Goal: Transaction & Acquisition: Subscribe to service/newsletter

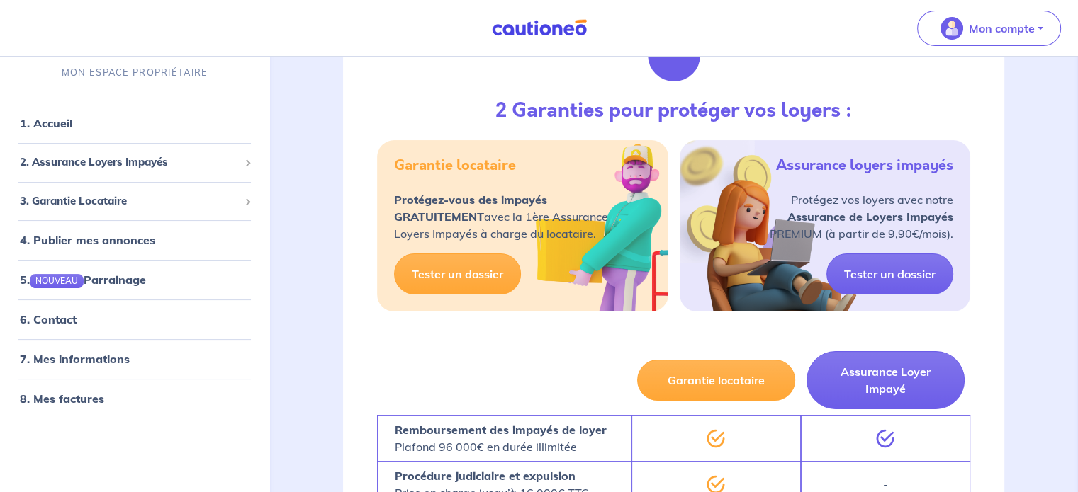
scroll to position [225, 0]
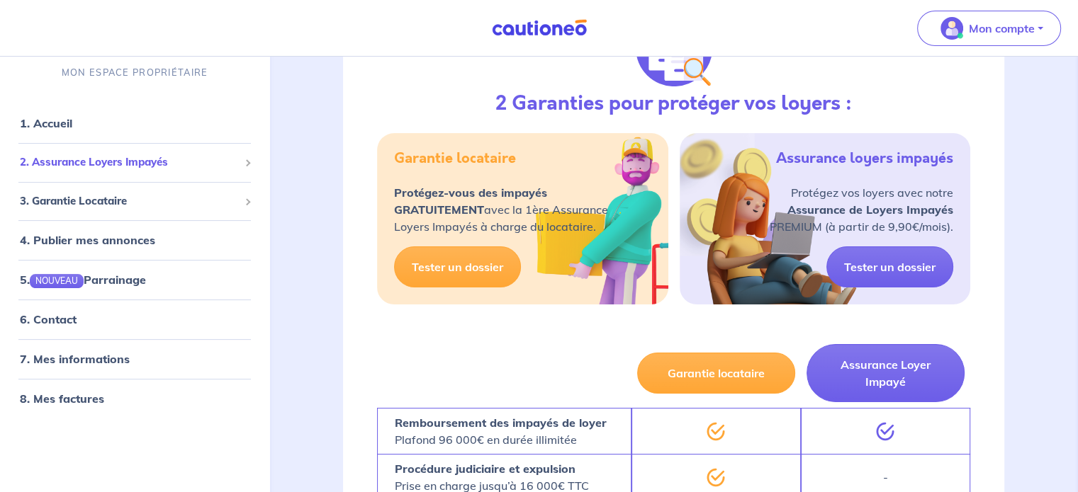
click at [210, 152] on div "2. Assurance Loyers Impayés" at bounding box center [135, 164] width 258 height 28
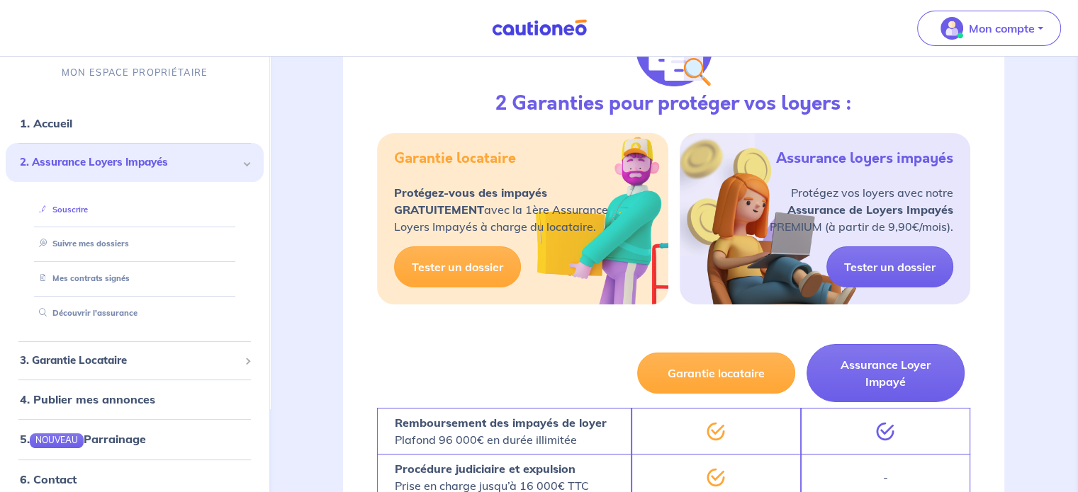
click at [69, 209] on link "Souscrire" at bounding box center [60, 210] width 55 height 10
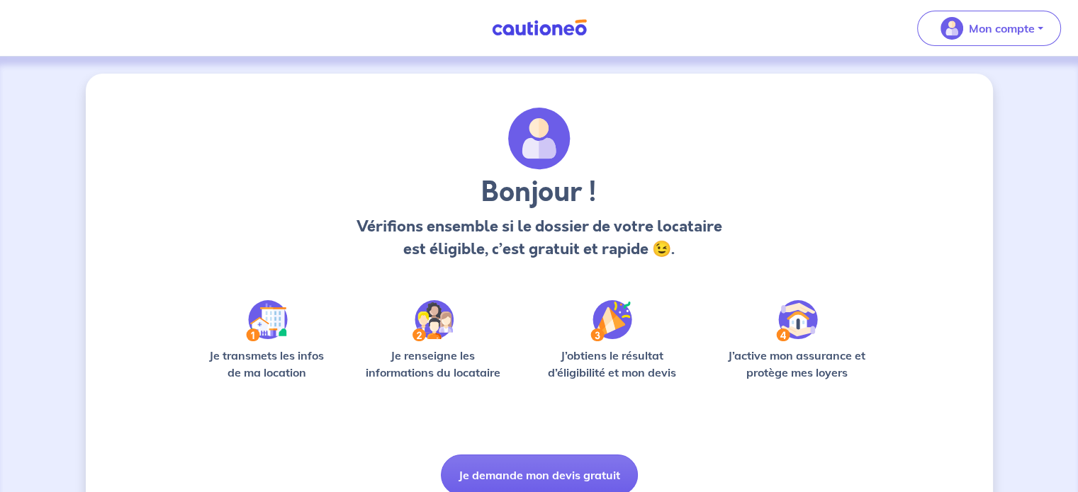
scroll to position [60, 0]
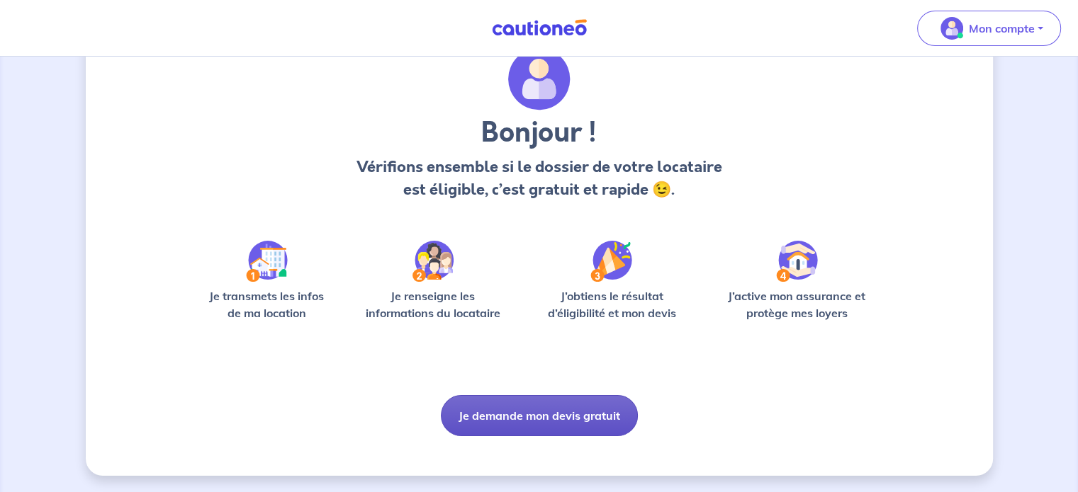
click at [509, 416] on button "Je demande mon devis gratuit" at bounding box center [539, 415] width 197 height 41
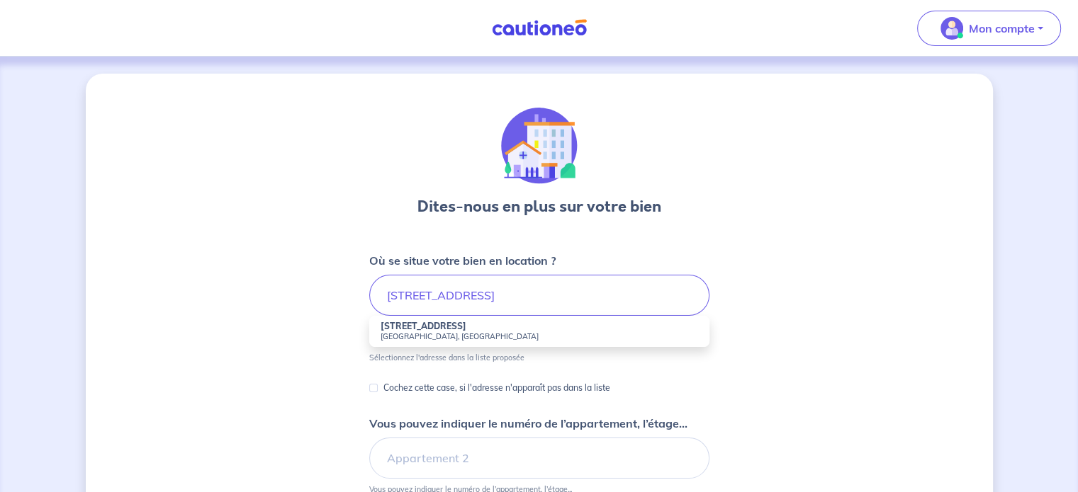
click at [471, 322] on li "[STREET_ADDRESS]" at bounding box center [539, 331] width 340 height 31
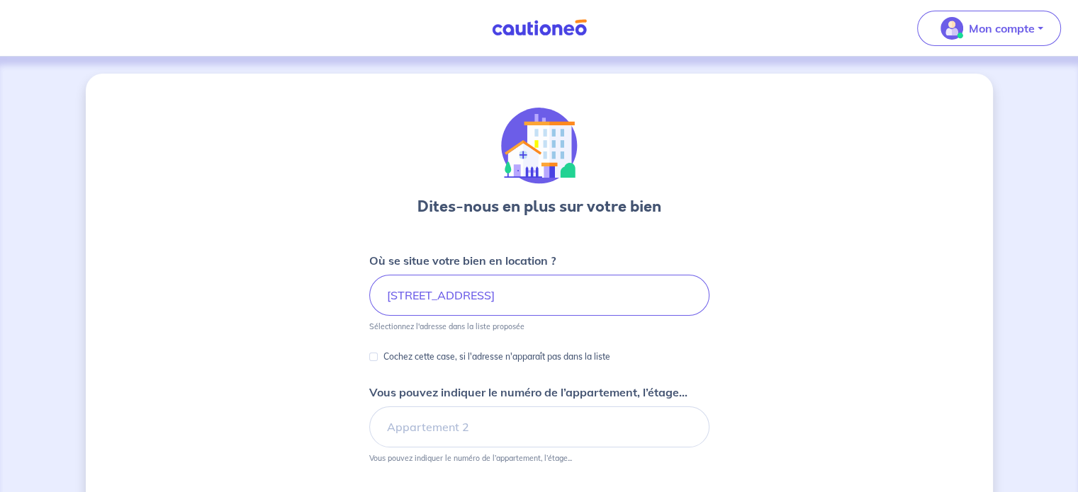
type input "[STREET_ADDRESS]"
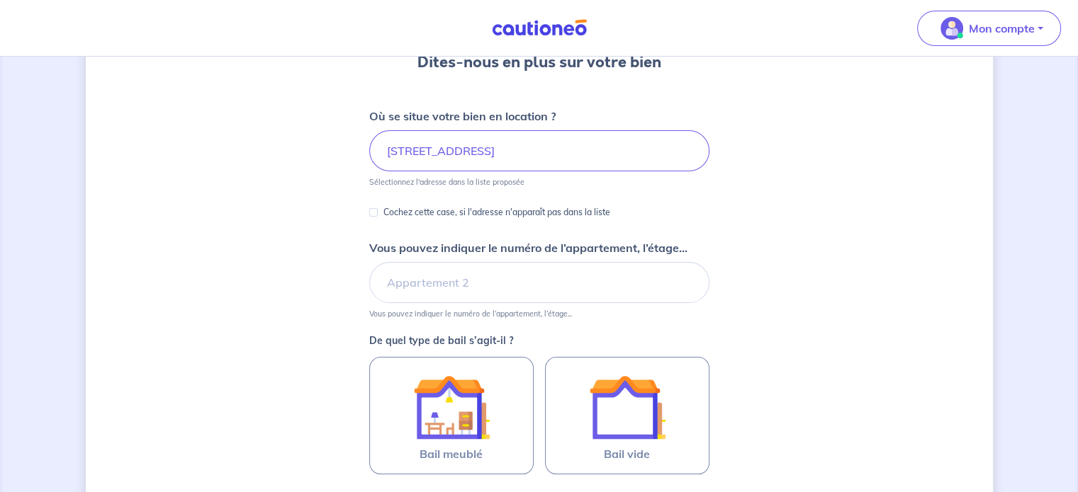
scroll to position [146, 0]
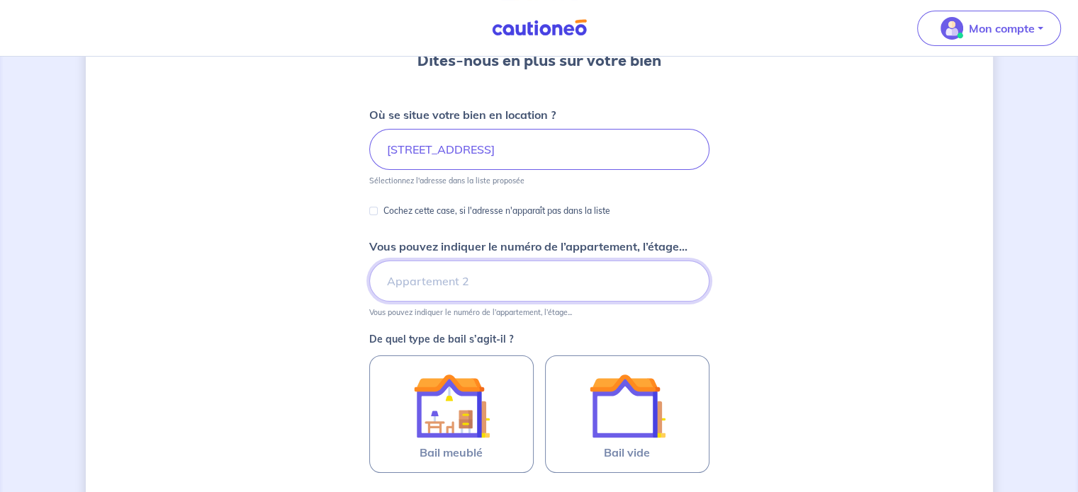
click at [514, 286] on input "Vous pouvez indiquer le numéro de l’appartement, l’étage..." at bounding box center [539, 281] width 340 height 41
type input "1er etage a droite"
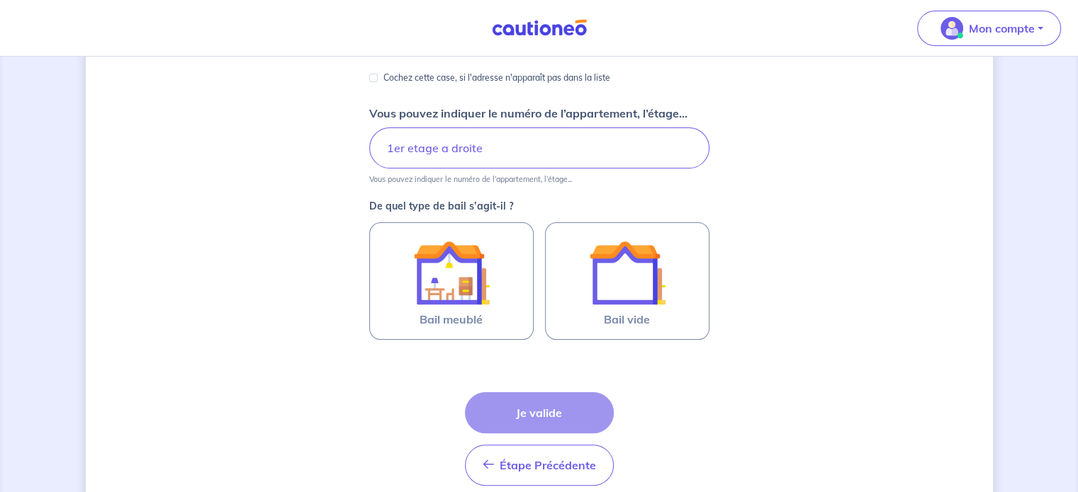
scroll to position [281, 0]
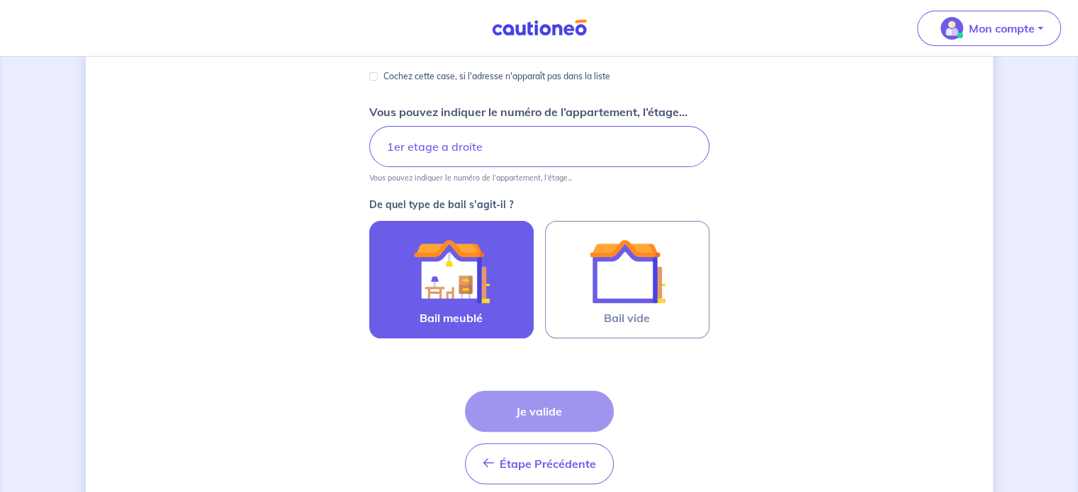
click at [499, 293] on div at bounding box center [451, 271] width 129 height 77
click at [0, 0] on input "Bail meublé" at bounding box center [0, 0] width 0 height 0
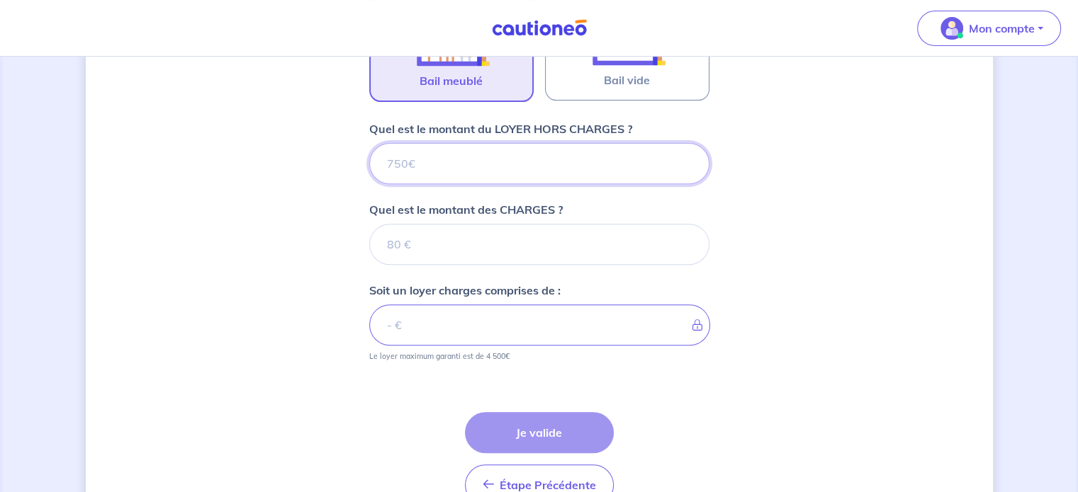
scroll to position [518, 0]
type input "6"
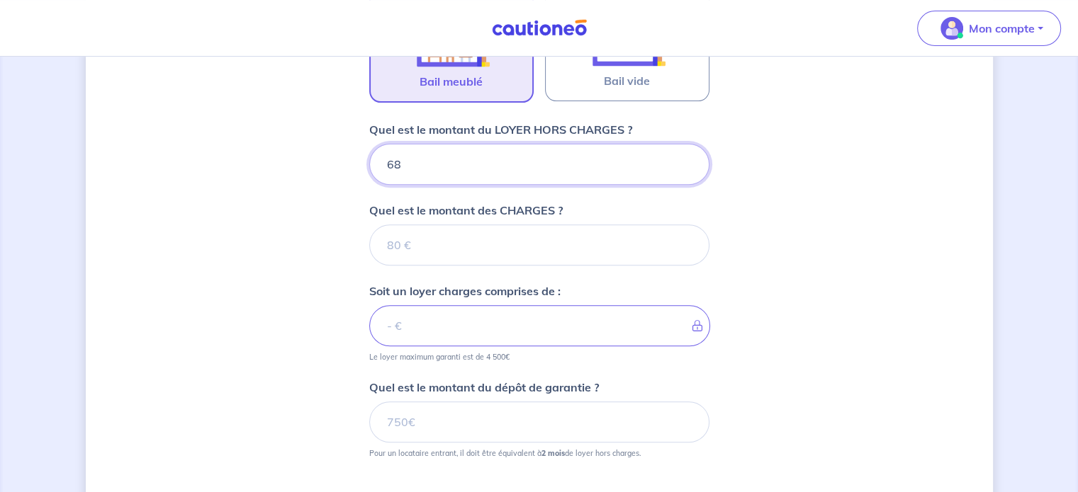
type input "685"
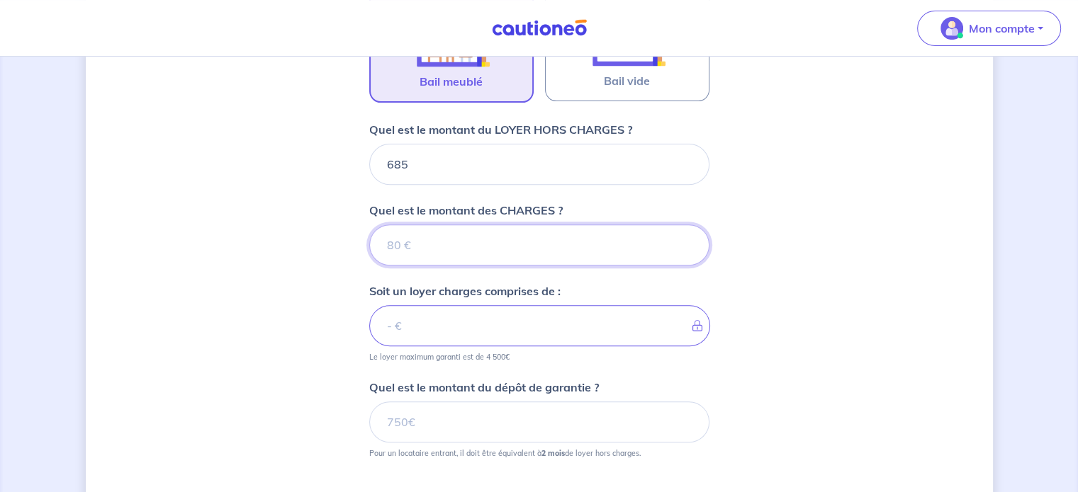
click at [442, 238] on input "Quel est le montant des CHARGES ?" at bounding box center [539, 245] width 340 height 41
type input "2"
type input "687"
type input "25"
type input "710"
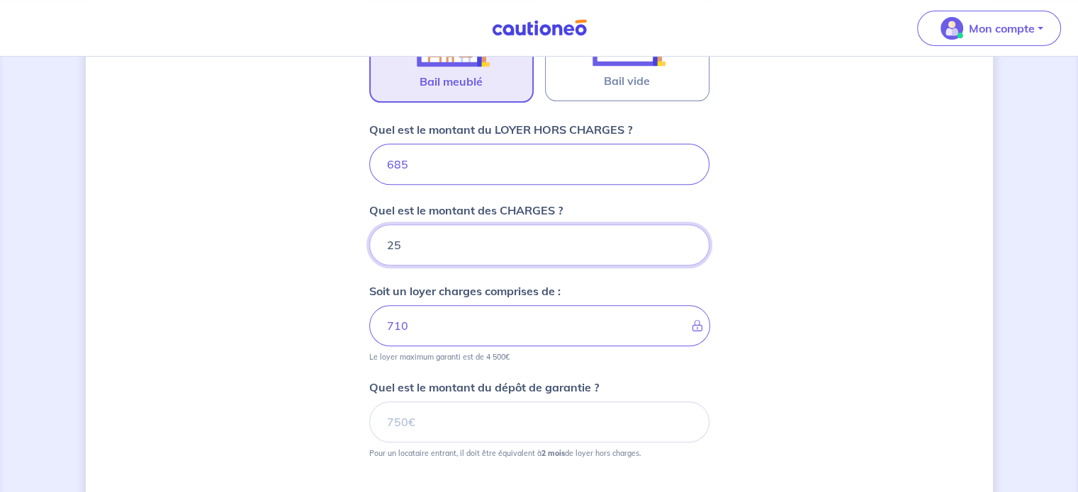
type input "255"
type input "940"
type input "25"
type input "710"
type input "2"
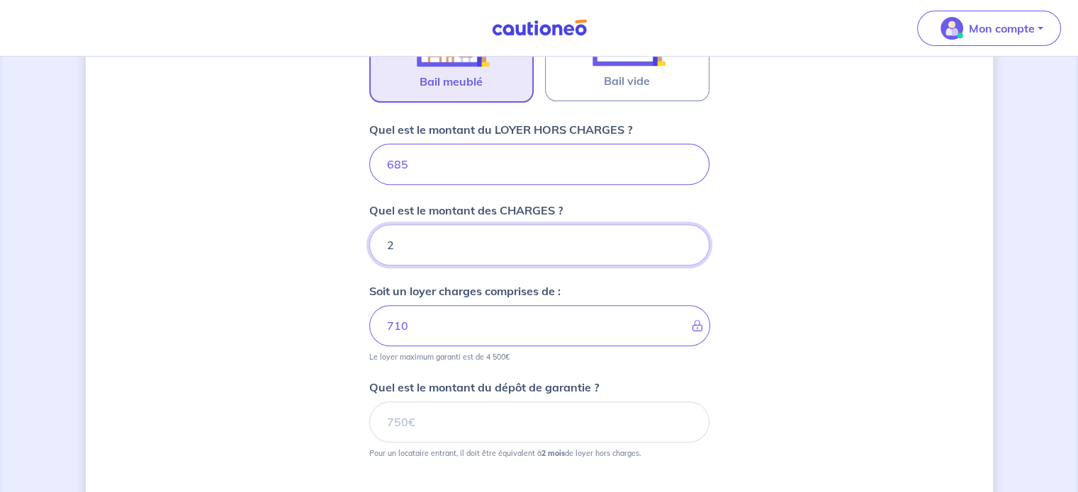
type input "687"
type input "685"
type input "2"
type input "687"
type input "25"
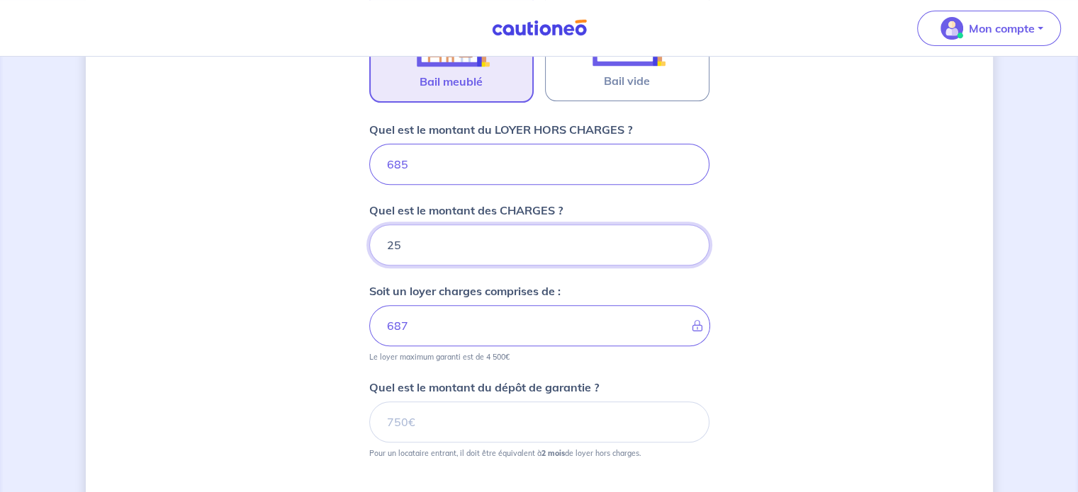
type input "710"
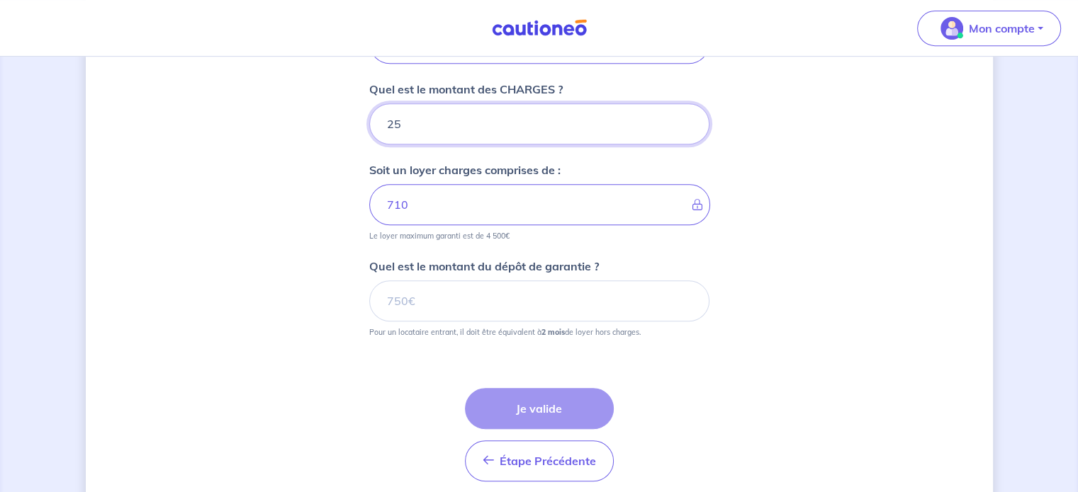
type input "25"
click at [495, 293] on input "Quel est le montant du dépôt de garantie ?" at bounding box center [539, 301] width 340 height 41
type input "1"
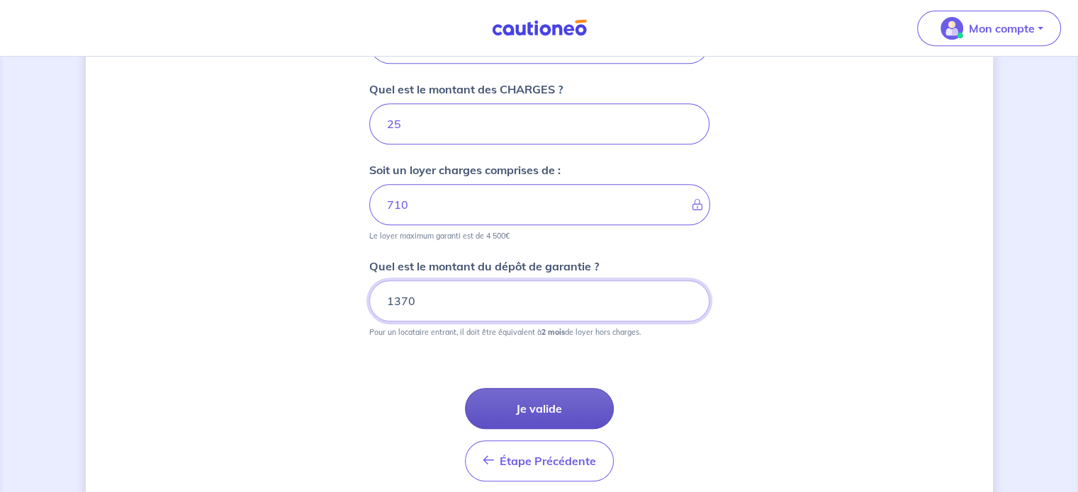
type input "1370"
click at [548, 398] on button "Je valide" at bounding box center [539, 408] width 149 height 41
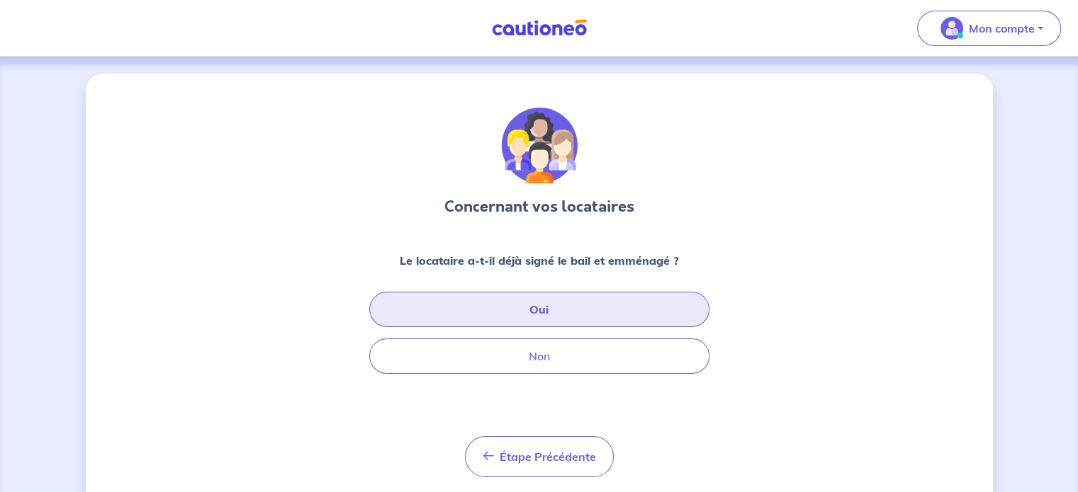
click at [567, 304] on button "Oui" at bounding box center [539, 309] width 340 height 35
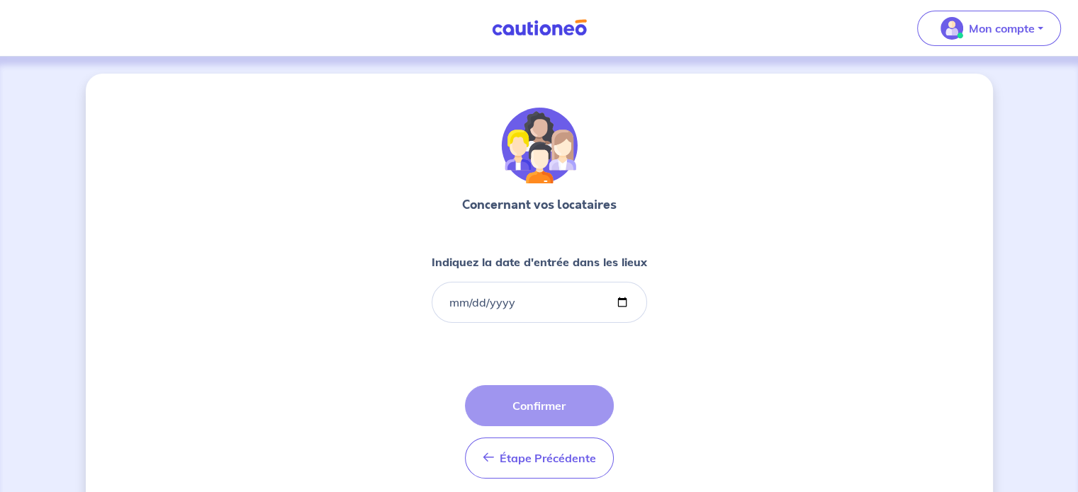
scroll to position [43, 0]
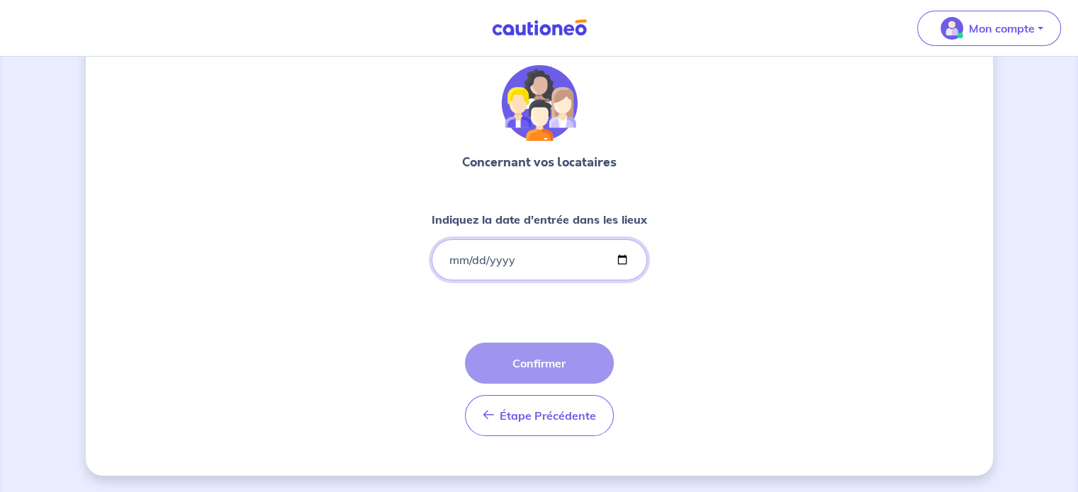
click at [556, 252] on input "Indiquez la date d'entrée dans les lieux" at bounding box center [539, 260] width 215 height 41
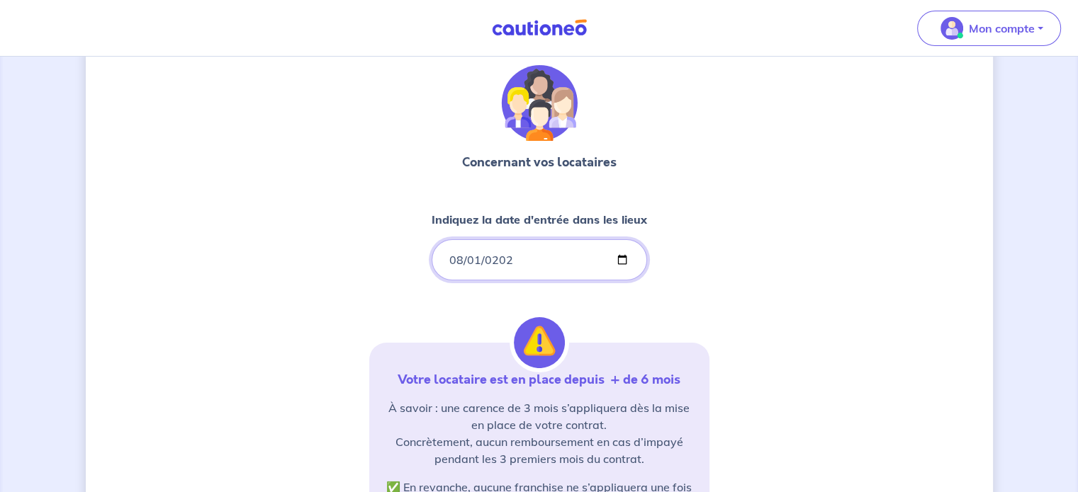
click at [556, 252] on input "0202-08-01" at bounding box center [539, 260] width 215 height 41
click at [512, 267] on input "0202-08-01" at bounding box center [539, 260] width 215 height 41
click at [619, 263] on input "0002-08-01" at bounding box center [539, 260] width 215 height 41
click at [529, 259] on input "0002-08-01" at bounding box center [539, 260] width 215 height 41
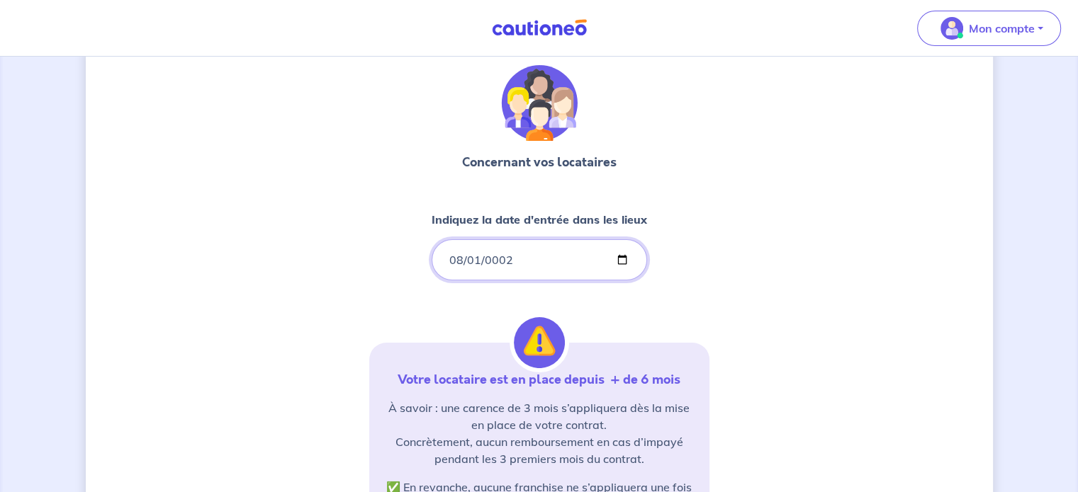
click at [472, 257] on input "0002-08-01" at bounding box center [539, 260] width 215 height 41
click at [460, 257] on input "0002-08-01" at bounding box center [539, 260] width 215 height 41
click at [503, 259] on input "0002-08-01" at bounding box center [539, 260] width 215 height 41
type input "0021-08-01"
click at [458, 260] on input "0021-08-01" at bounding box center [539, 260] width 215 height 41
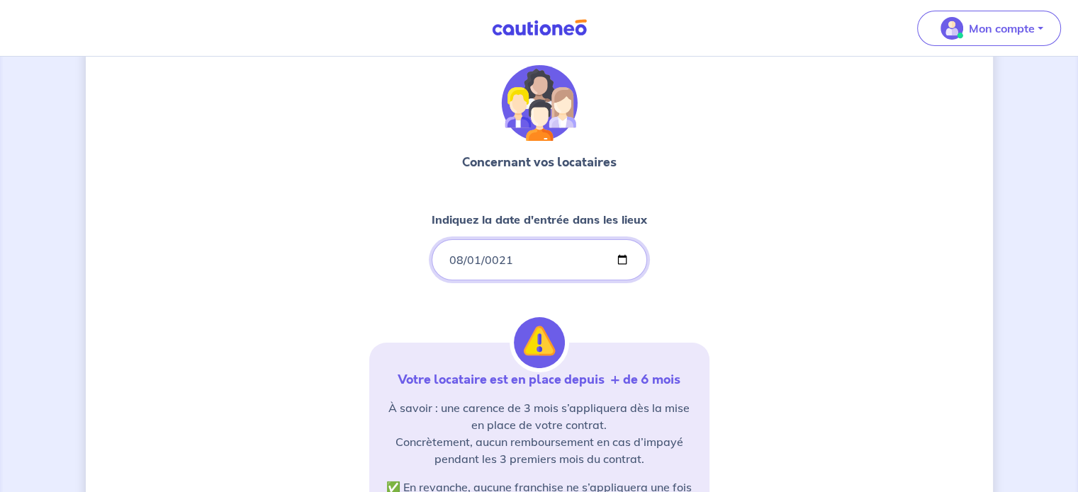
scroll to position [0, 0]
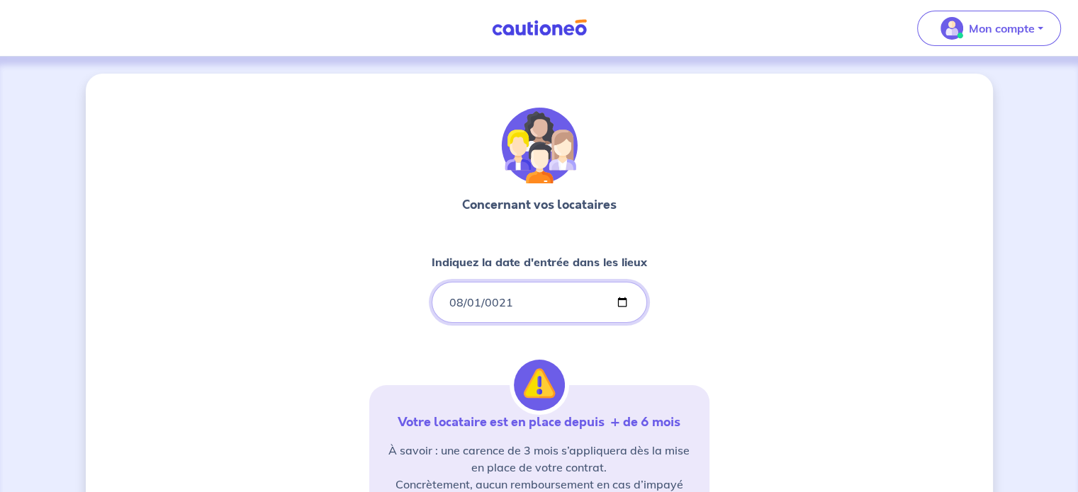
click at [618, 300] on input "0021-08-01" at bounding box center [539, 302] width 215 height 41
click at [711, 243] on div "Concernant vos locataires Indiquez la date d'entrée dans les lieux 0021-08-01 V…" at bounding box center [539, 432] width 907 height 717
click at [516, 294] on input "0021-08-01" at bounding box center [539, 302] width 215 height 41
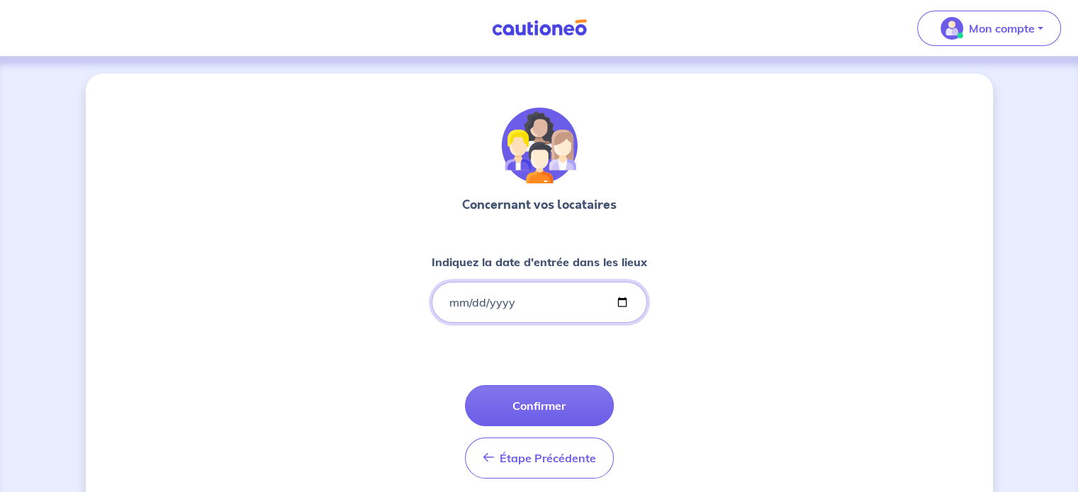
type input "0021-08-01"
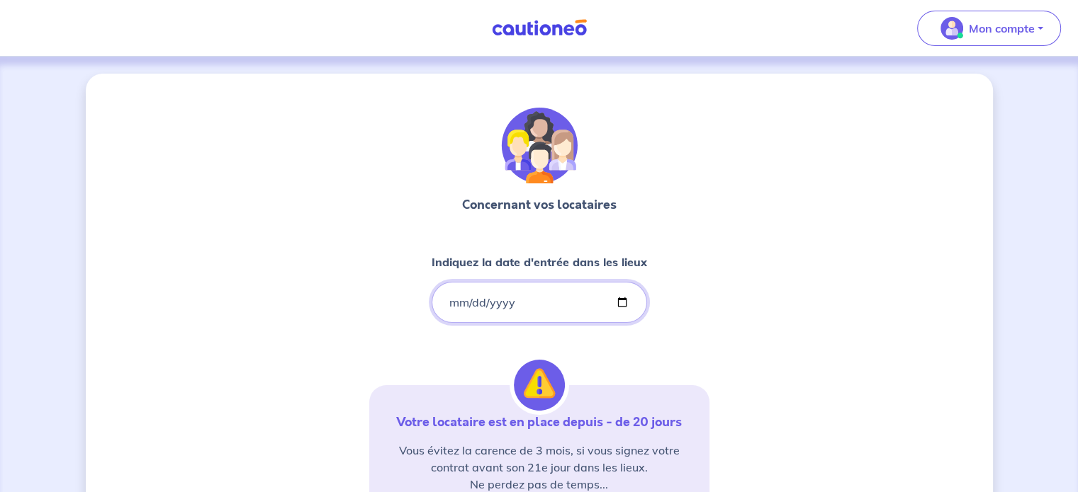
click at [448, 303] on input "[DATE]" at bounding box center [539, 302] width 215 height 41
click at [461, 303] on input "[DATE]" at bounding box center [539, 302] width 215 height 41
type input "[DATE]"
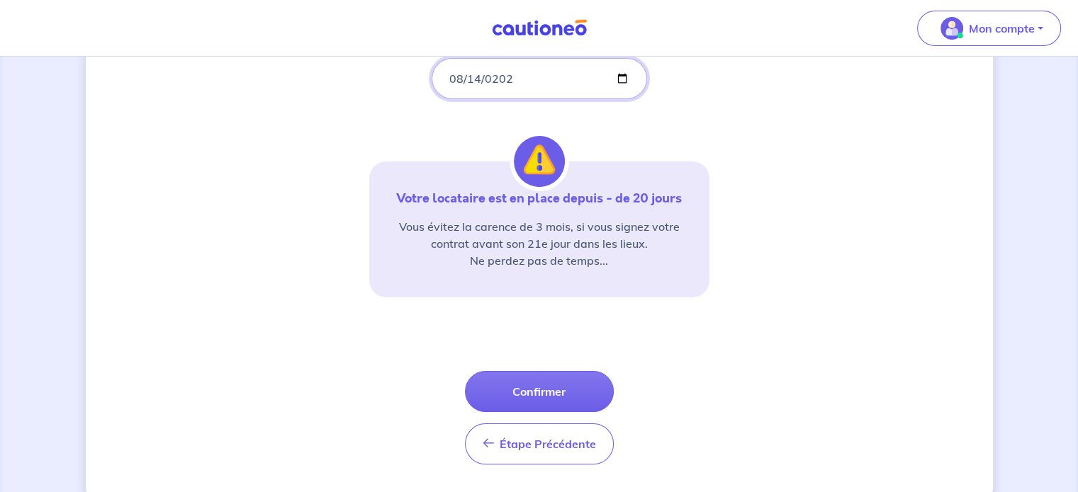
scroll to position [252, 0]
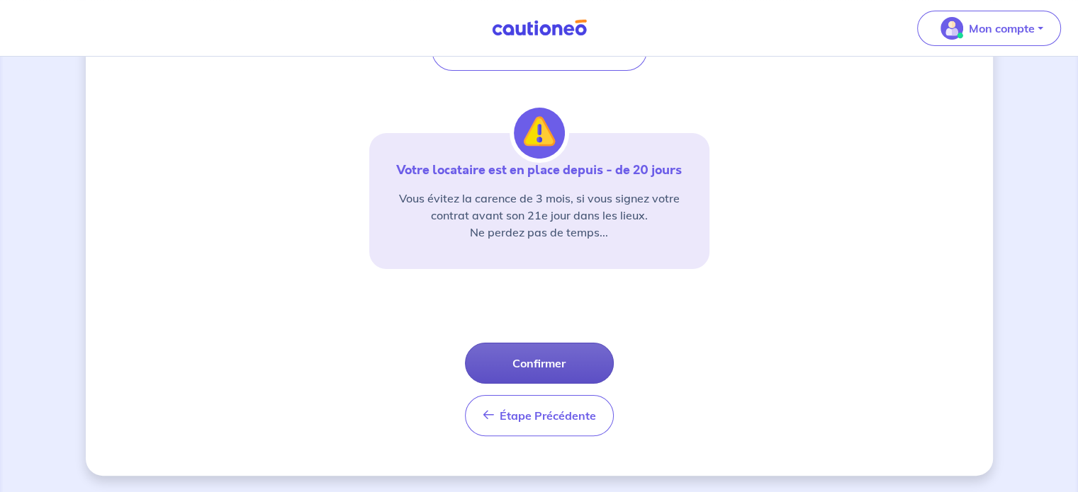
click at [533, 371] on button "Confirmer" at bounding box center [539, 363] width 149 height 41
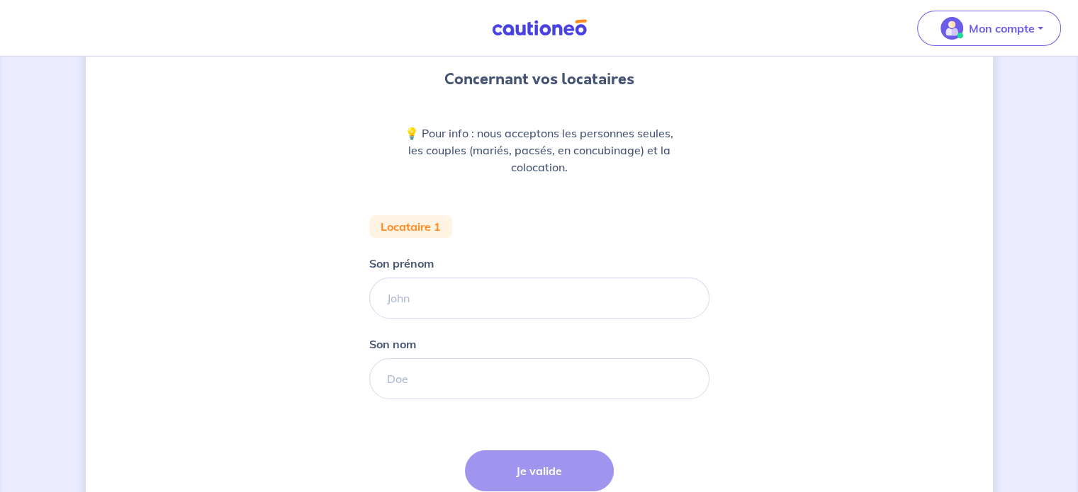
scroll to position [136, 0]
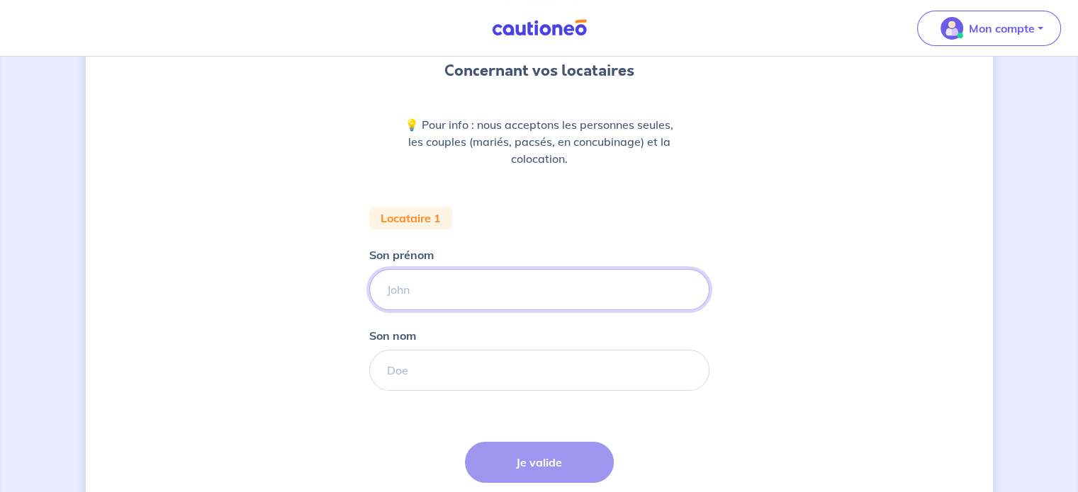
click at [447, 295] on input "Son prénom" at bounding box center [539, 289] width 340 height 41
type input "[PERSON_NAME]"
click at [424, 366] on input "Son nom" at bounding box center [539, 370] width 340 height 41
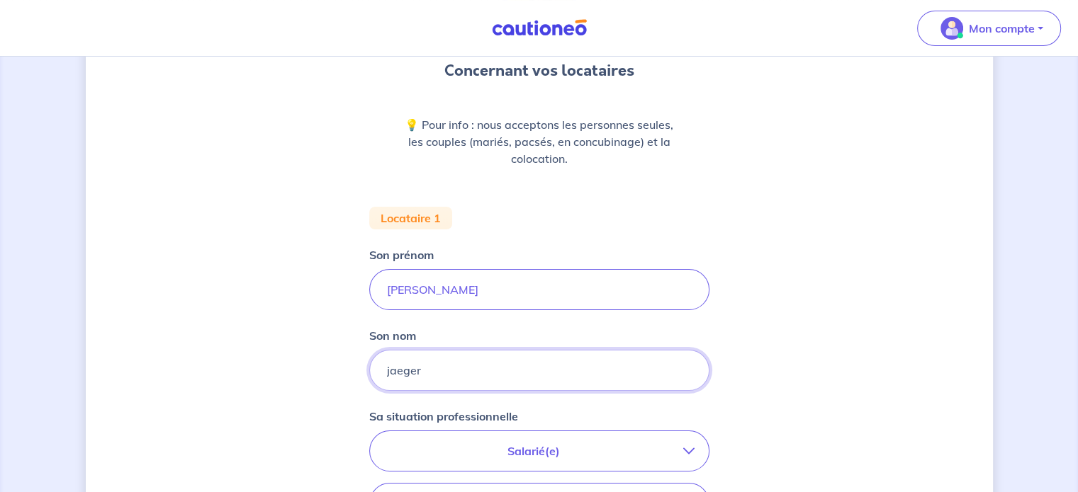
type input "jaeger"
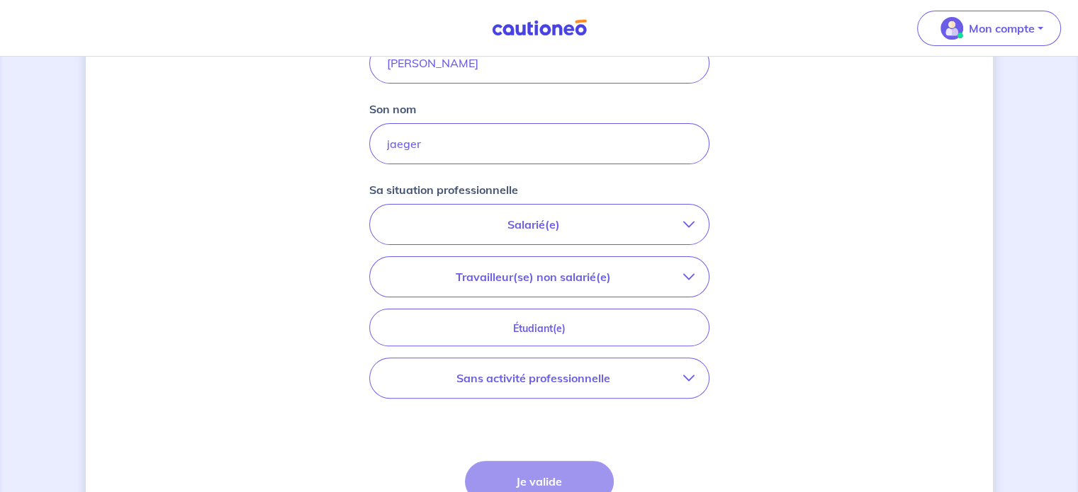
scroll to position [365, 0]
click at [536, 224] on p "Salarié(e)" at bounding box center [533, 222] width 299 height 17
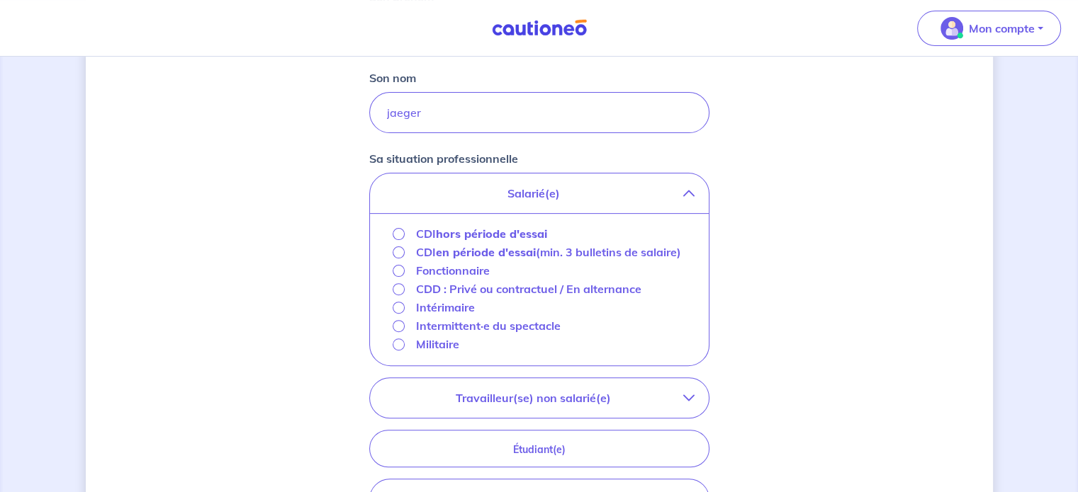
scroll to position [399, 0]
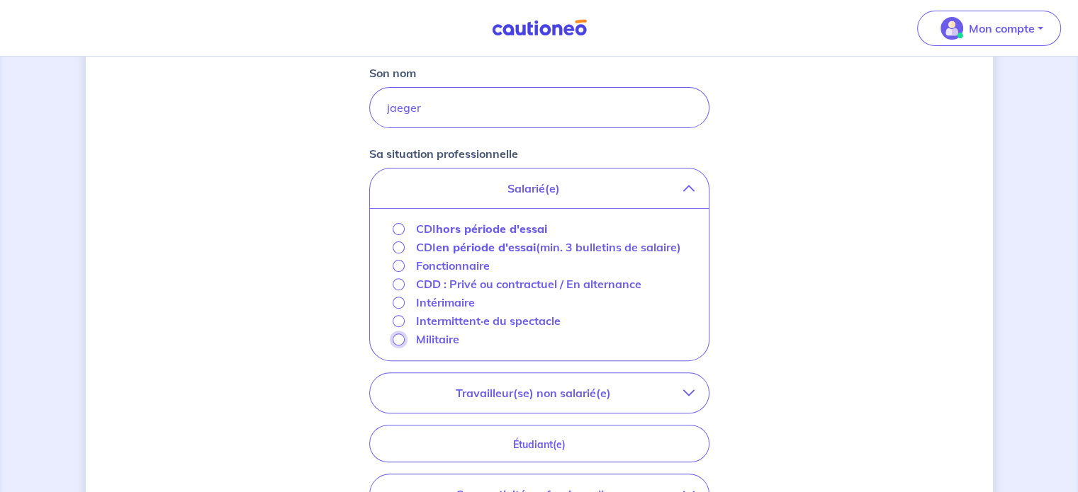
click at [397, 339] on input "Militaire" at bounding box center [399, 340] width 12 height 12
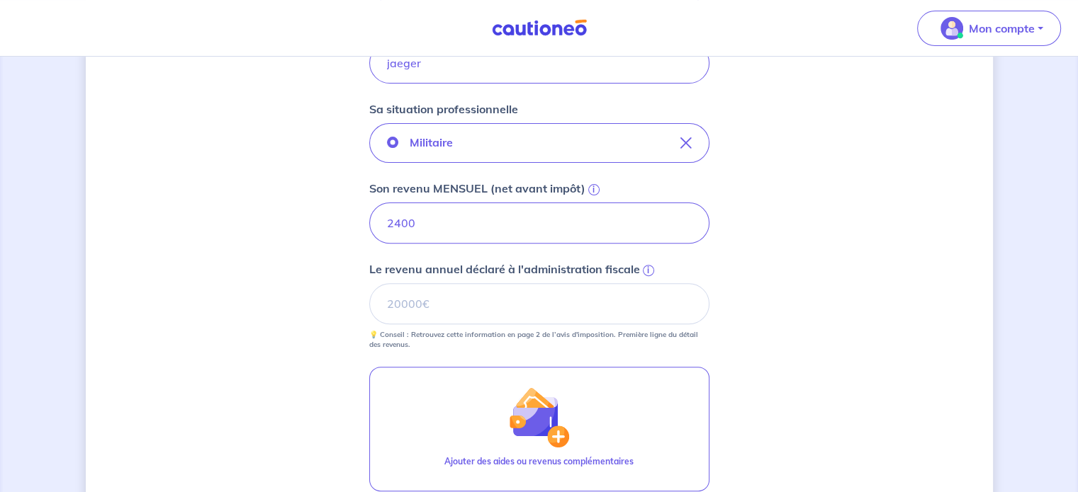
scroll to position [447, 0]
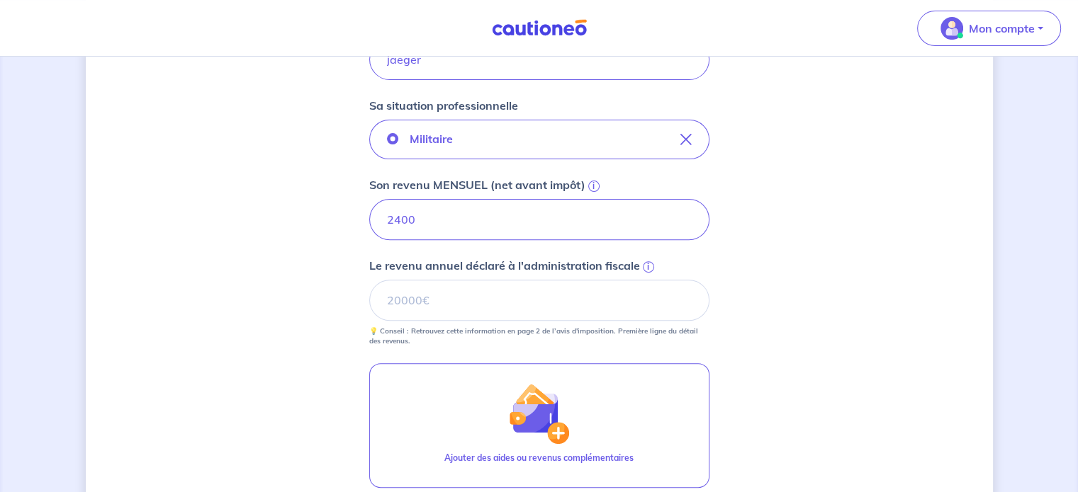
click at [646, 264] on span "i" at bounding box center [648, 266] width 11 height 11
click at [646, 280] on input "Le revenu annuel déclaré à l'administration fiscale i" at bounding box center [539, 300] width 340 height 41
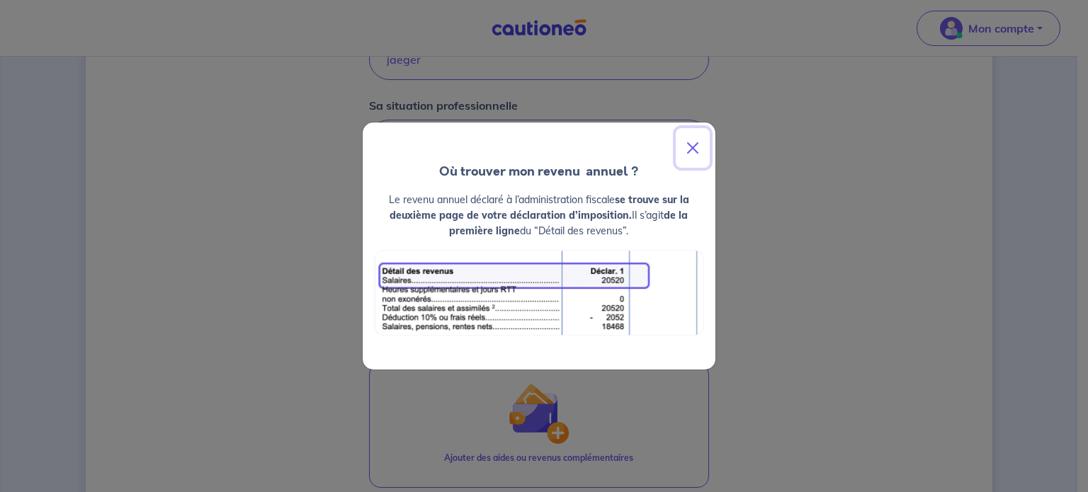
click at [694, 141] on button "Close" at bounding box center [693, 148] width 34 height 40
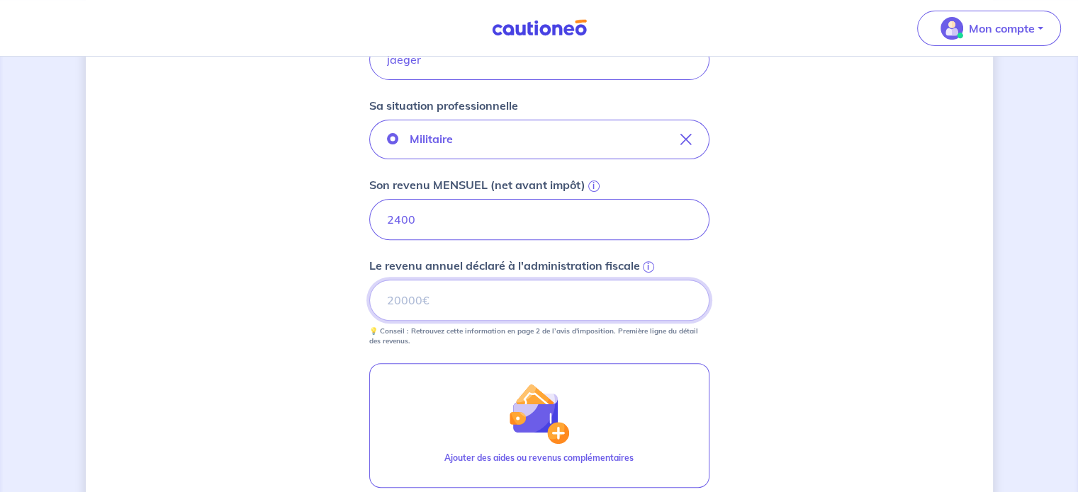
click at [527, 294] on input "Le revenu annuel déclaré à l'administration fiscale i" at bounding box center [539, 300] width 340 height 41
type input "28800"
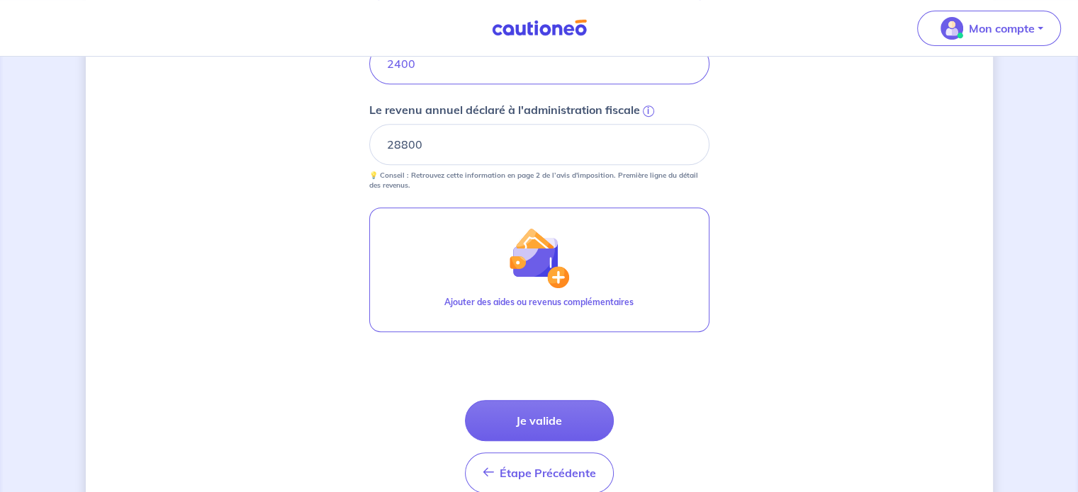
scroll to position [670, 0]
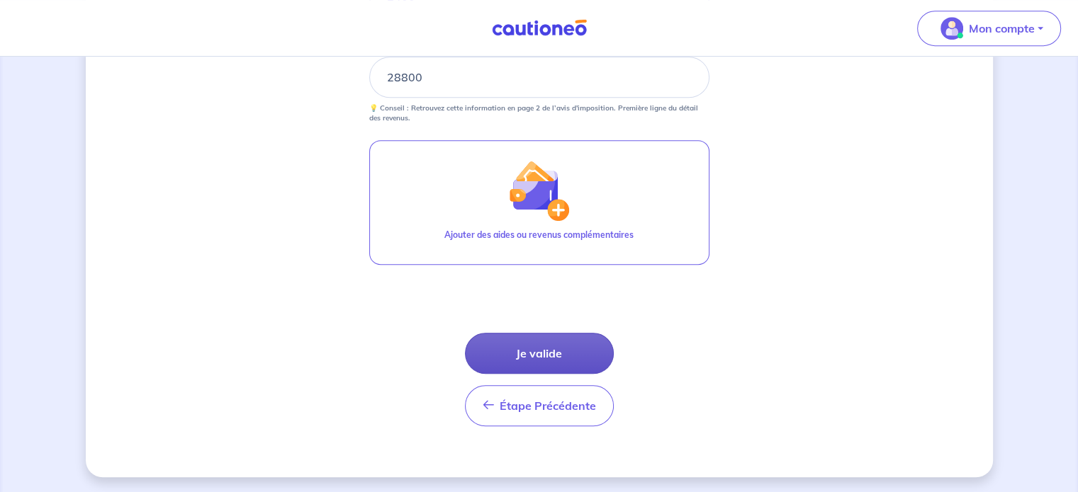
click at [535, 353] on button "Je valide" at bounding box center [539, 353] width 149 height 41
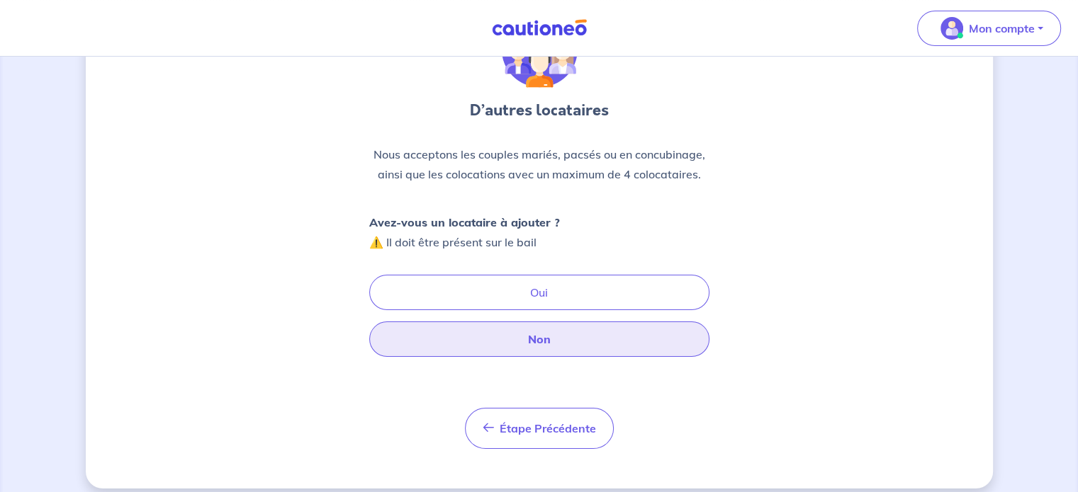
scroll to position [108, 0]
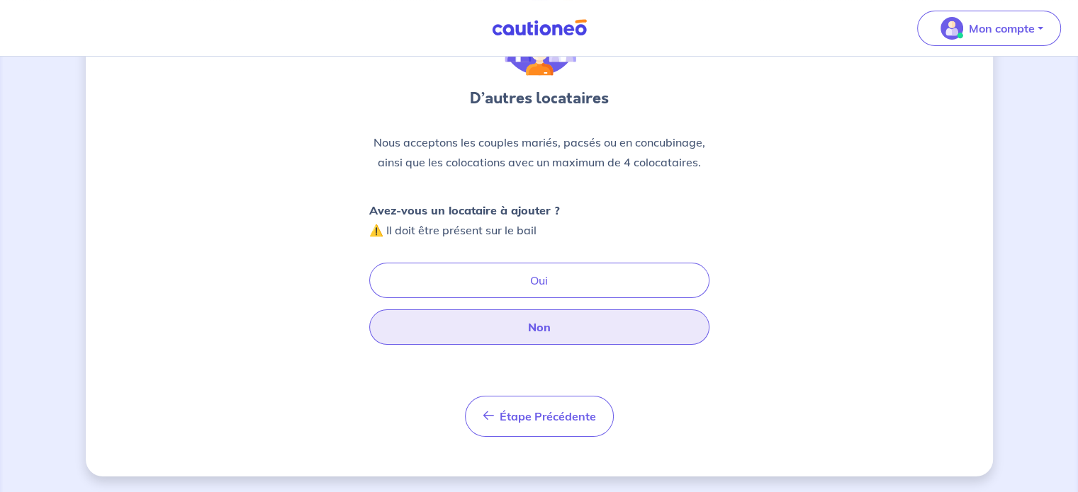
click at [513, 315] on button "Non" at bounding box center [539, 327] width 340 height 35
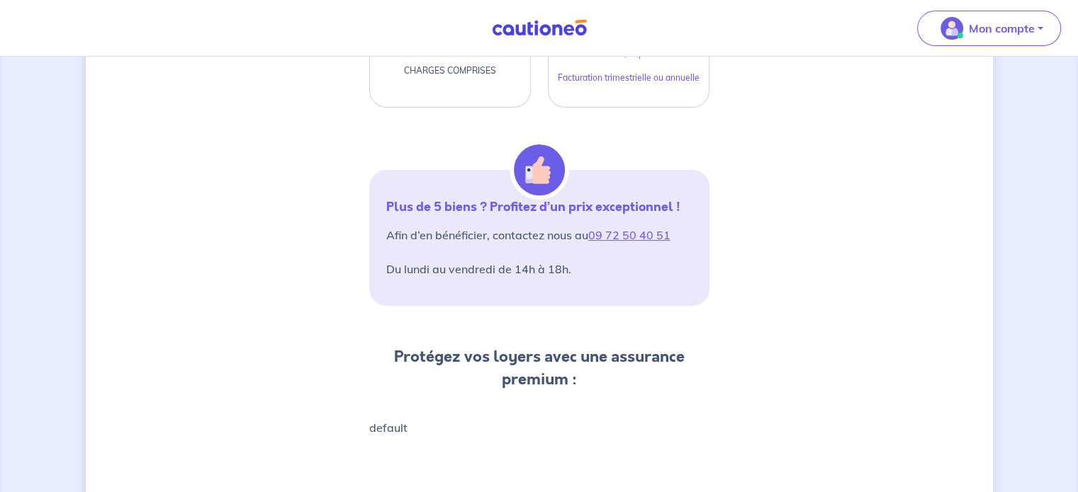
scroll to position [582, 0]
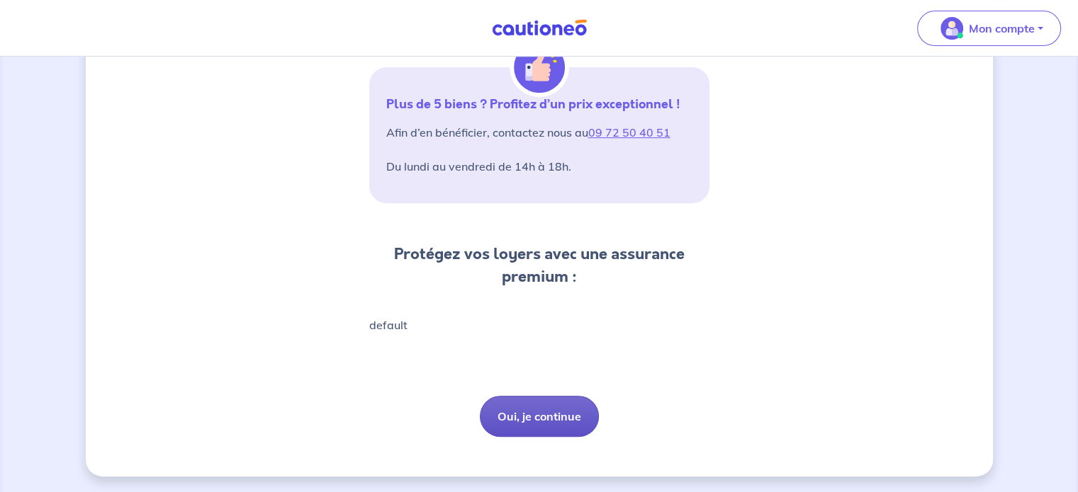
click at [551, 406] on button "Oui, je continue" at bounding box center [539, 416] width 119 height 41
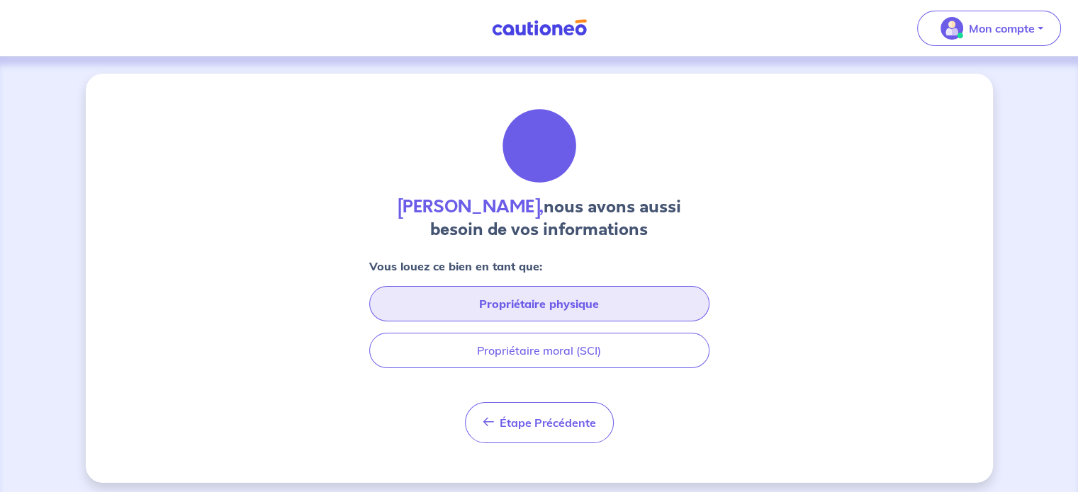
click at [505, 312] on button "Propriétaire physique" at bounding box center [539, 303] width 340 height 35
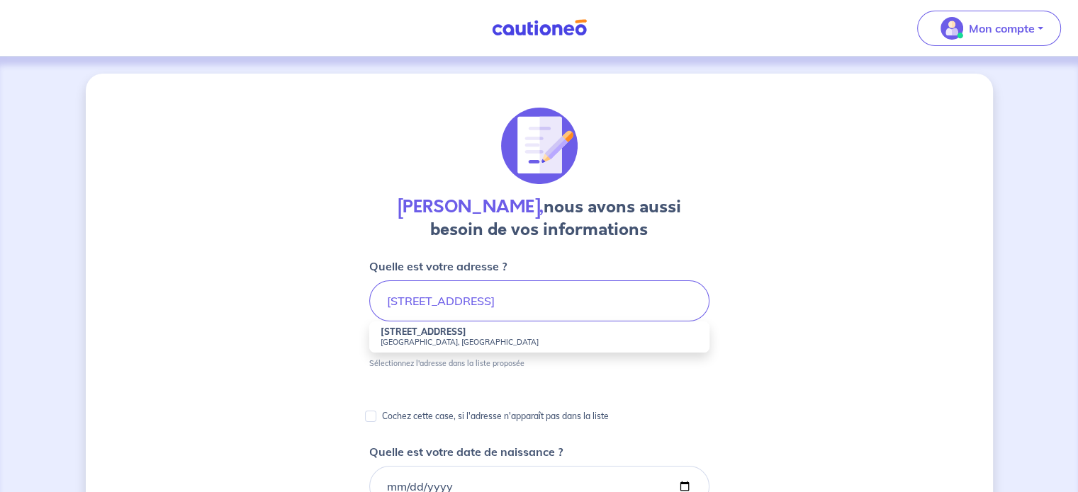
click at [475, 341] on small "[GEOGRAPHIC_DATA], [GEOGRAPHIC_DATA]" at bounding box center [539, 342] width 317 height 10
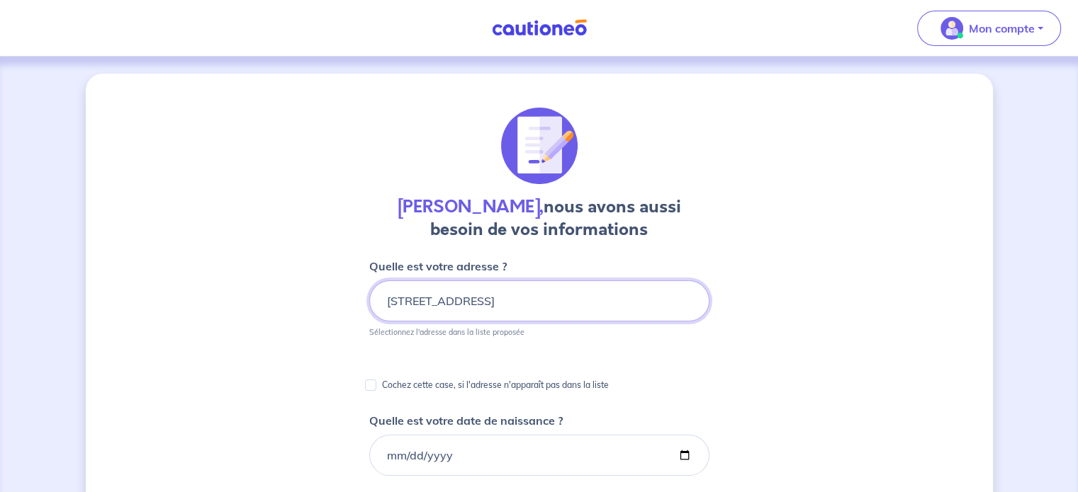
drag, startPoint x: 587, startPoint y: 303, endPoint x: 380, endPoint y: 284, distance: 207.7
click at [380, 284] on input "[STREET_ADDRESS]" at bounding box center [539, 301] width 340 height 41
type input "[STREET_ADDRESS]"
click at [373, 385] on input "Cochez cette case, si l'adresse n'apparaît pas dans la liste" at bounding box center [370, 385] width 11 height 11
checkbox input "true"
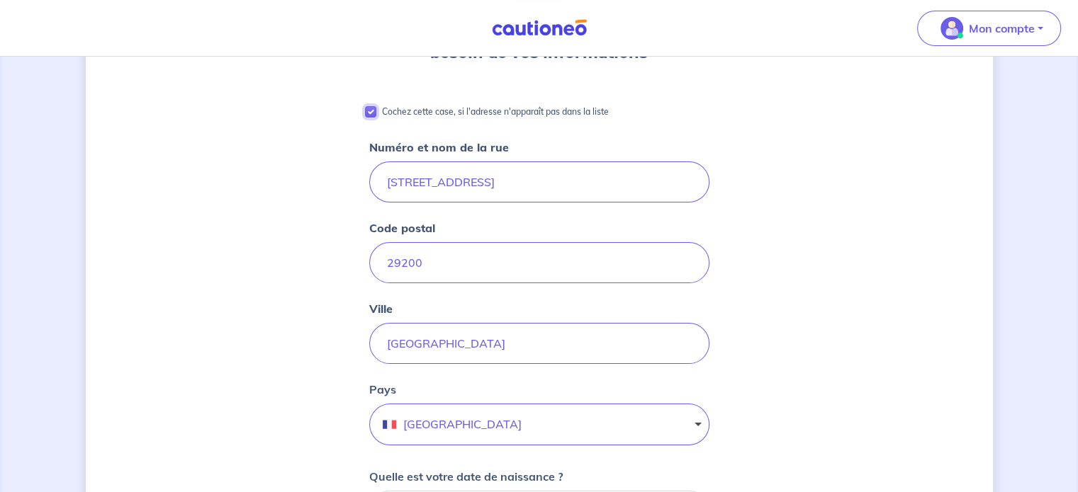
scroll to position [178, 0]
drag, startPoint x: 509, startPoint y: 167, endPoint x: 363, endPoint y: 189, distance: 147.7
click at [363, 189] on div "[PERSON_NAME], nous avons aussi besoin de vos informations Cochez cette case, s…" at bounding box center [539, 471] width 907 height 1150
type input "é"
type input "[STREET_ADDRESS]"
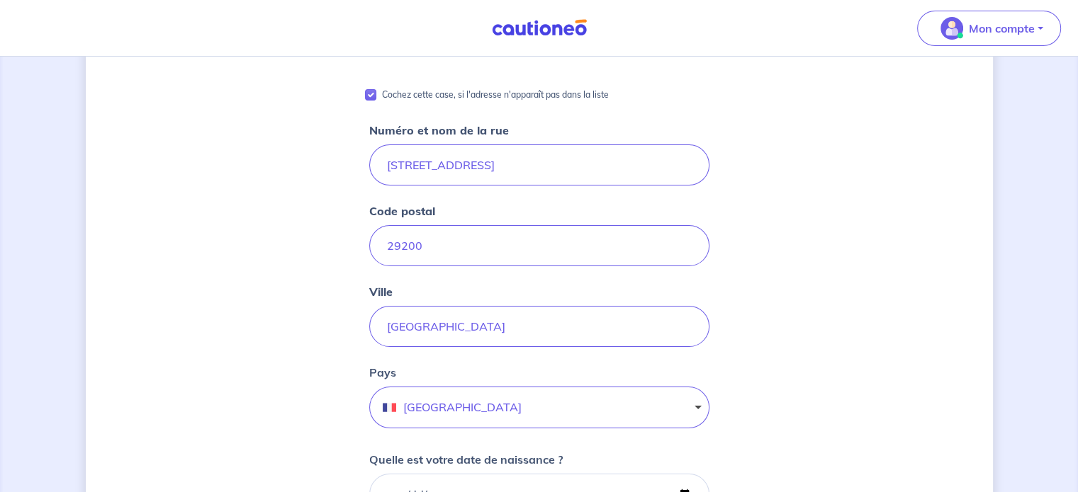
scroll to position [227, 0]
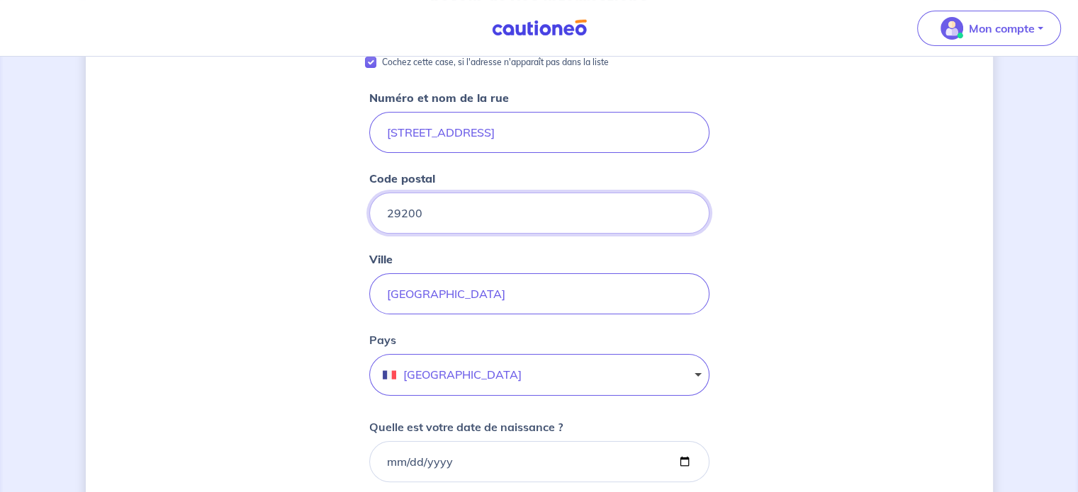
click at [427, 227] on input "29200" at bounding box center [539, 213] width 340 height 41
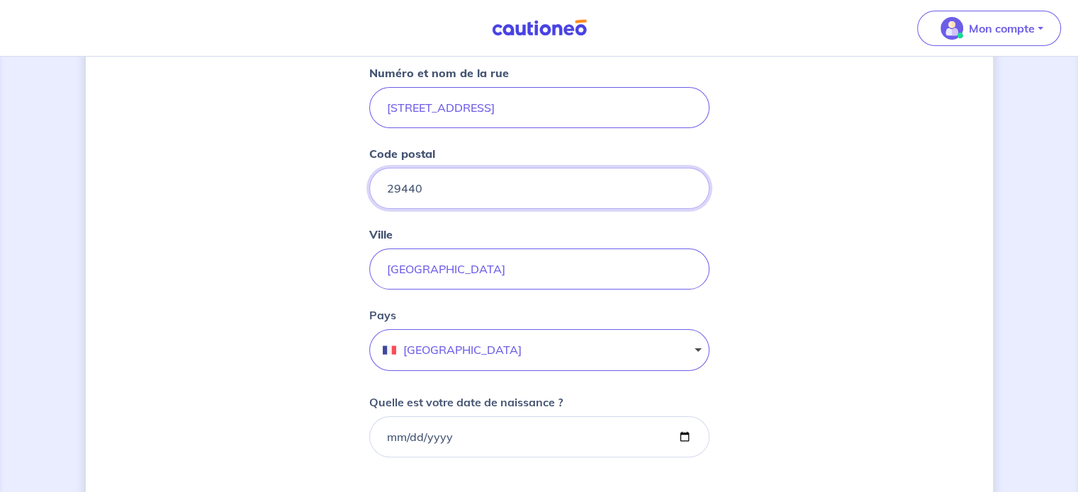
scroll to position [252, 0]
type input "29440"
click at [425, 276] on input "[GEOGRAPHIC_DATA]" at bounding box center [539, 268] width 340 height 41
click at [405, 266] on input "[GEOGRAPHIC_DATA]" at bounding box center [539, 268] width 340 height 41
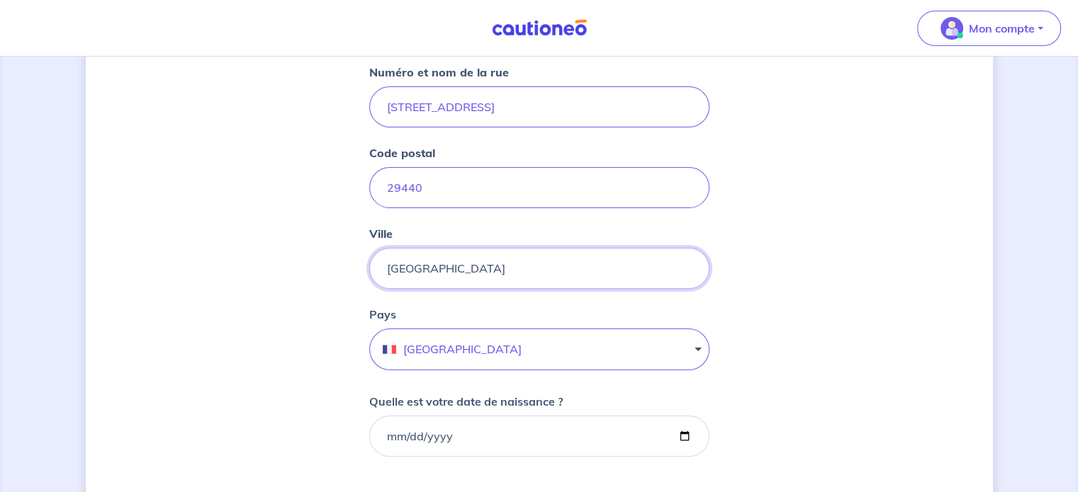
click at [405, 266] on input "[GEOGRAPHIC_DATA]" at bounding box center [539, 268] width 340 height 41
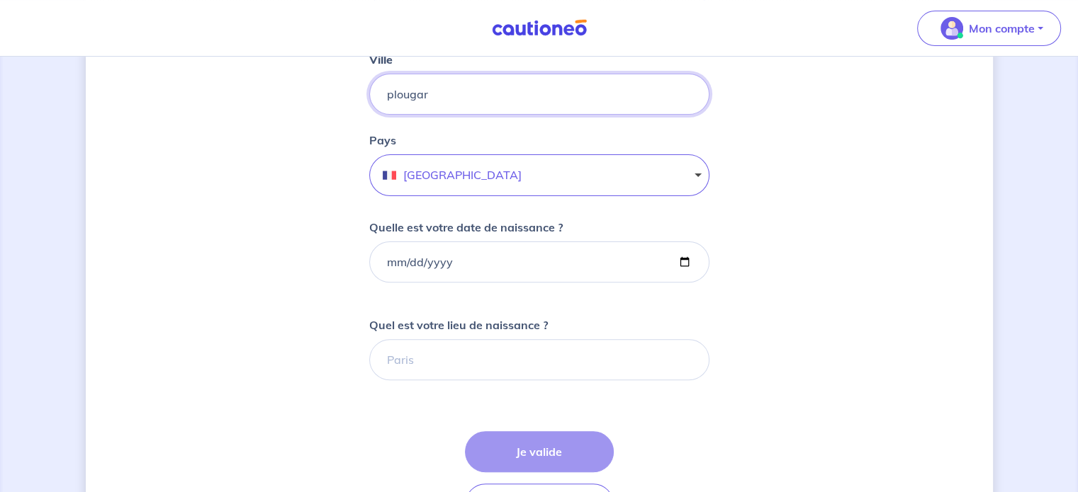
scroll to position [431, 0]
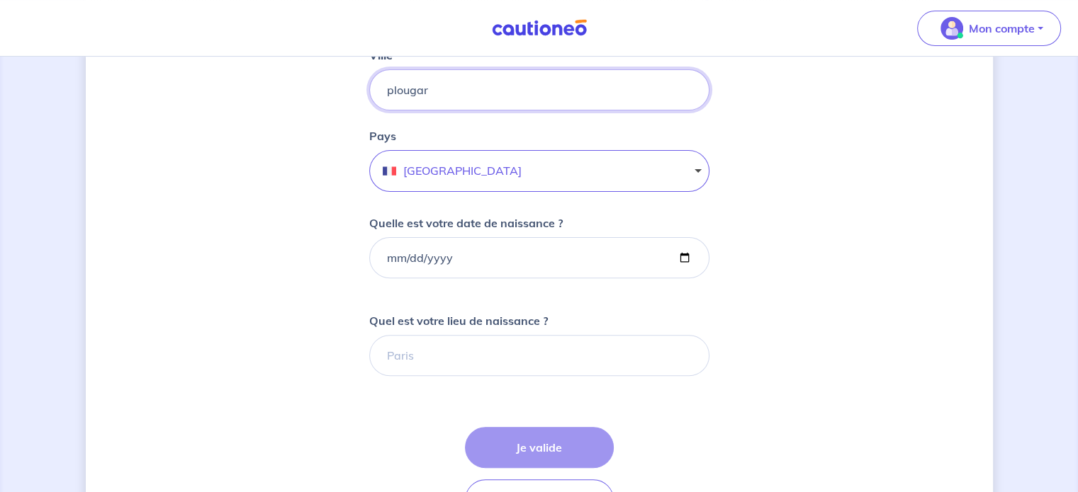
type input "plougar"
click at [414, 255] on input "Quelle est votre date de naissance ?" at bounding box center [539, 257] width 340 height 41
click at [388, 254] on input "Quelle est votre date de naissance ?" at bounding box center [539, 257] width 340 height 41
type input "[DATE]"
click at [434, 348] on input "Quel est votre lieu de naissance ?" at bounding box center [539, 355] width 340 height 41
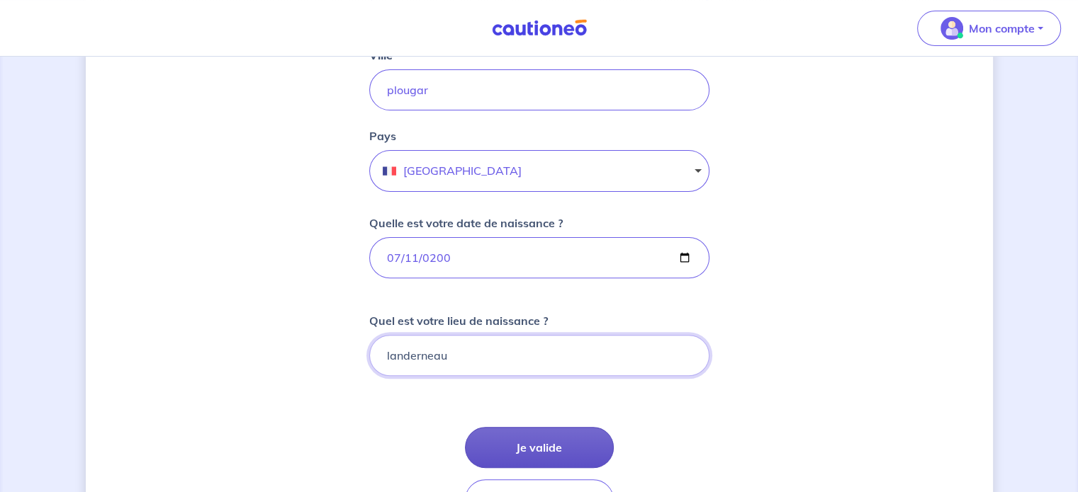
type input "landerneau"
click at [502, 436] on button "Je valide" at bounding box center [539, 447] width 149 height 41
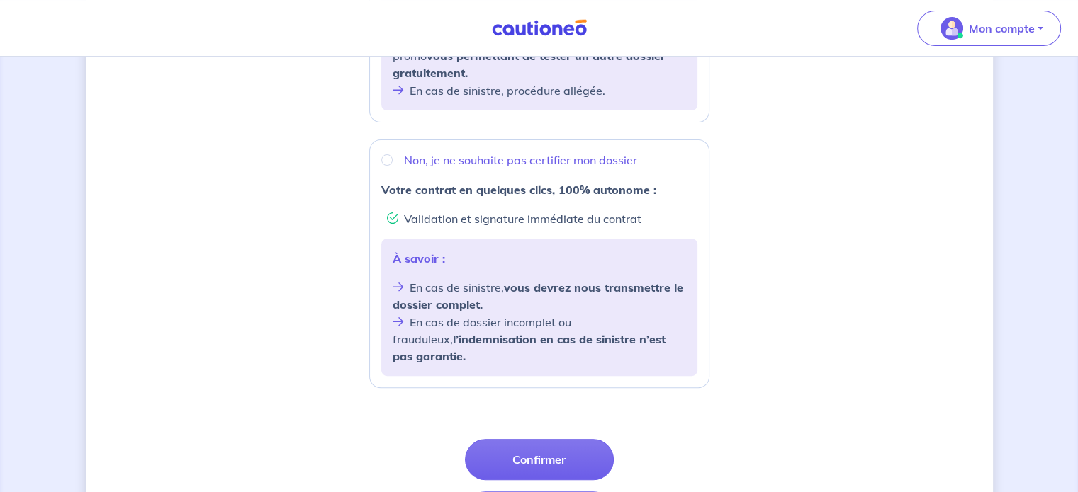
scroll to position [492, 0]
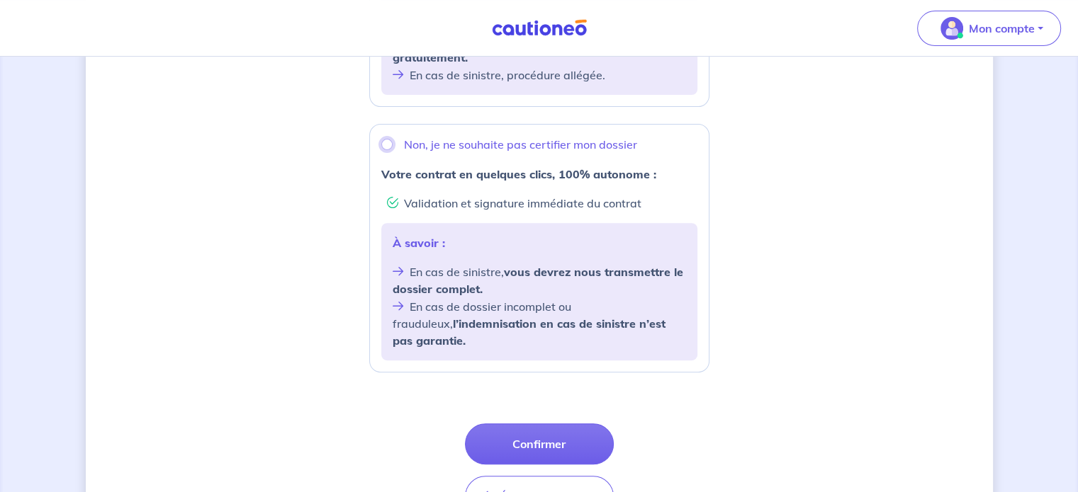
click at [388, 145] on input "Non, je ne souhaite pas certifier mon dossier" at bounding box center [386, 144] width 11 height 11
radio input "true"
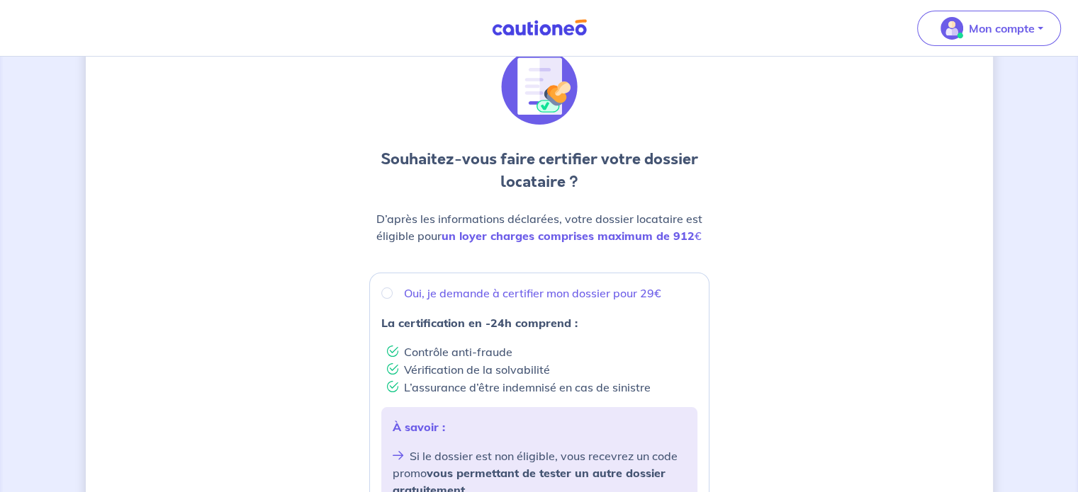
scroll to position [0, 0]
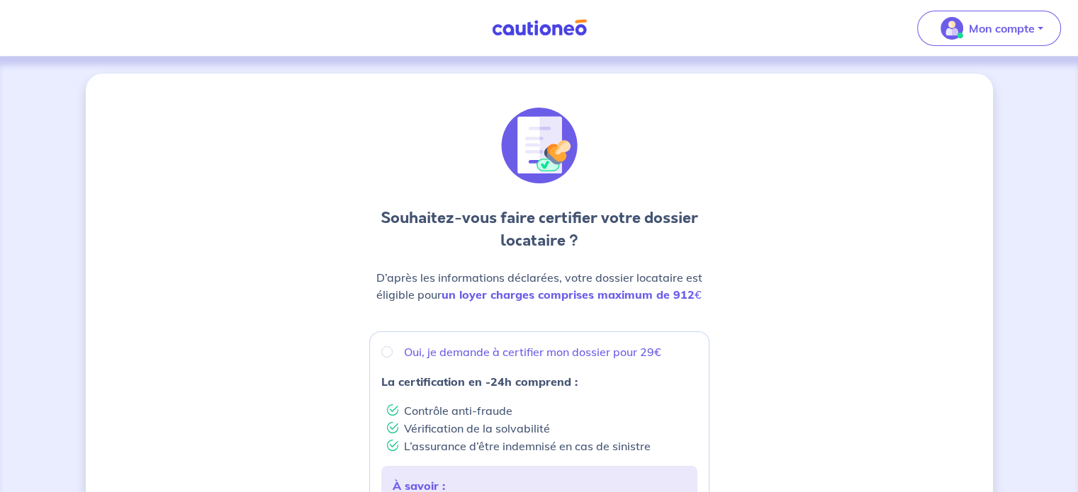
click at [522, 163] on img at bounding box center [539, 146] width 77 height 77
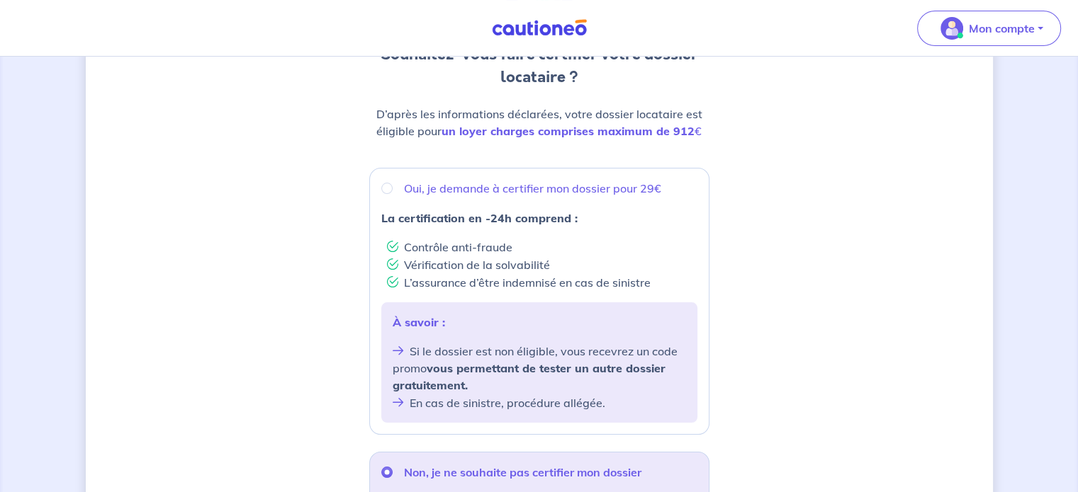
scroll to position [164, 0]
click at [548, 366] on strong "vous permettant de tester un autre dossier gratuitement." at bounding box center [529, 376] width 273 height 31
radio input "true"
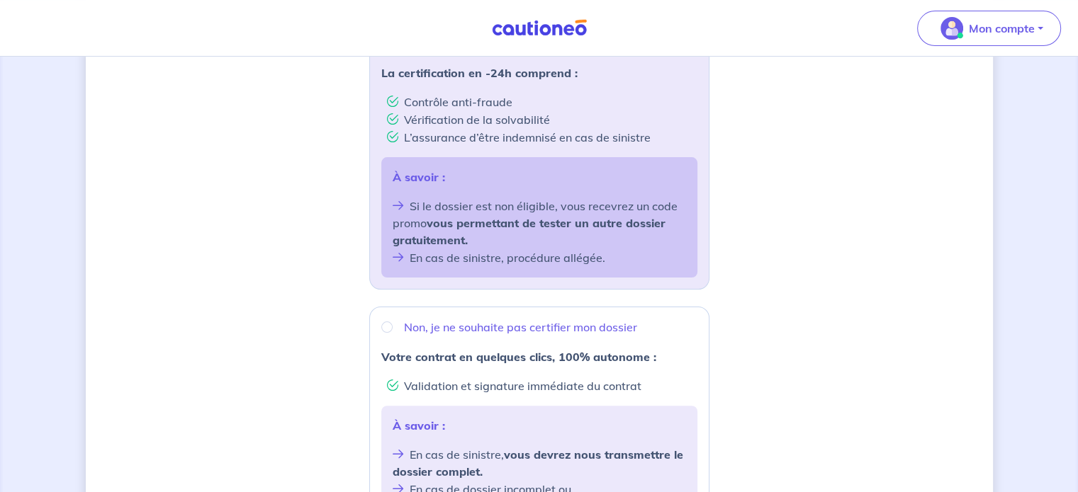
scroll to position [312, 0]
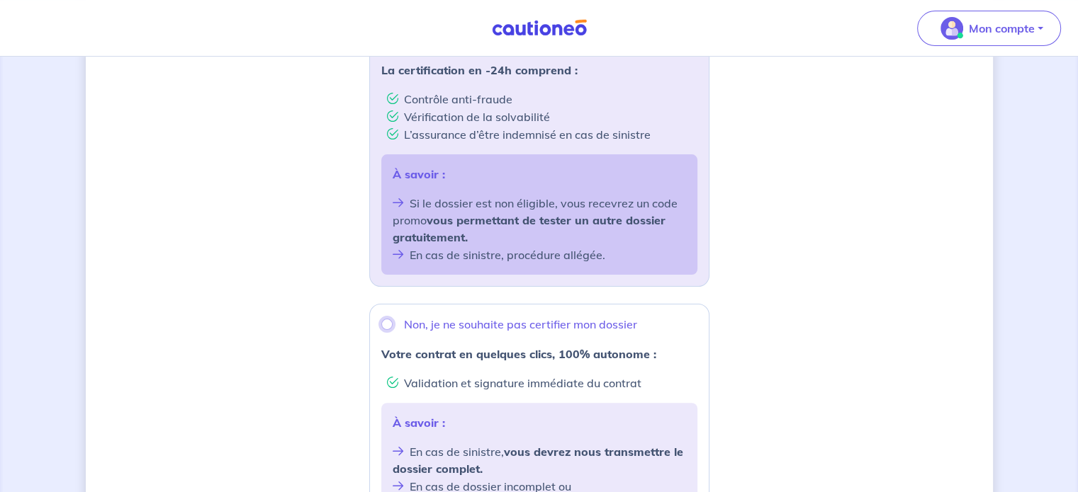
click at [385, 325] on input "Non, je ne souhaite pas certifier mon dossier" at bounding box center [386, 324] width 11 height 11
radio input "true"
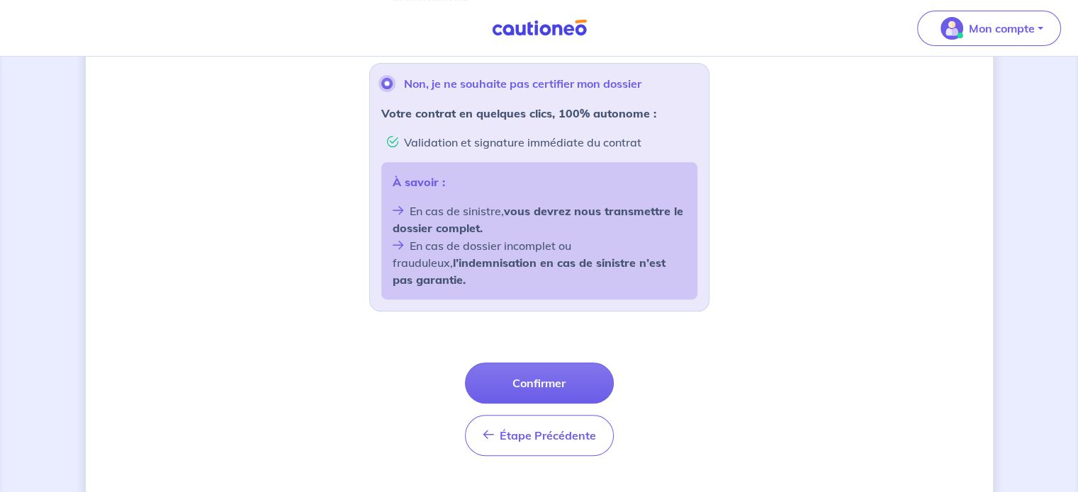
scroll to position [556, 0]
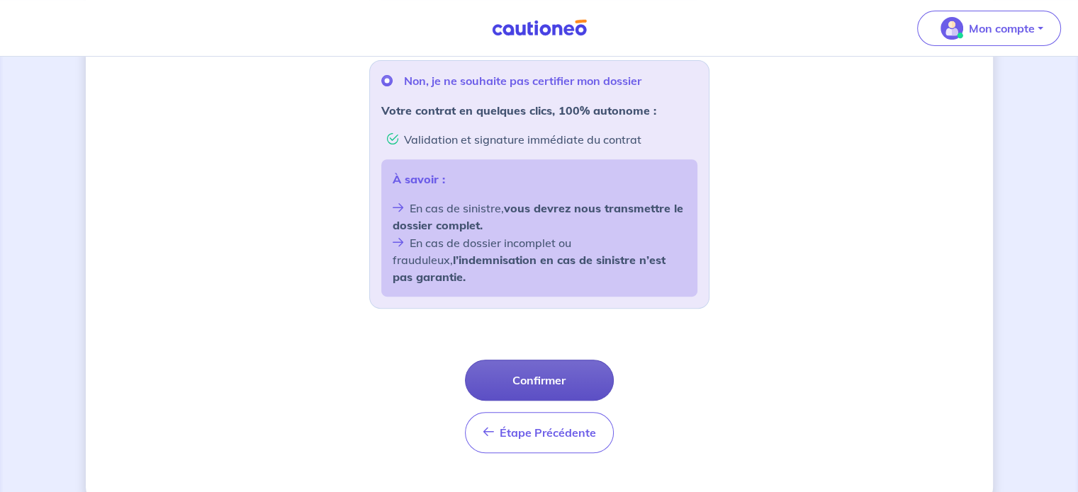
click at [505, 371] on button "Confirmer" at bounding box center [539, 380] width 149 height 41
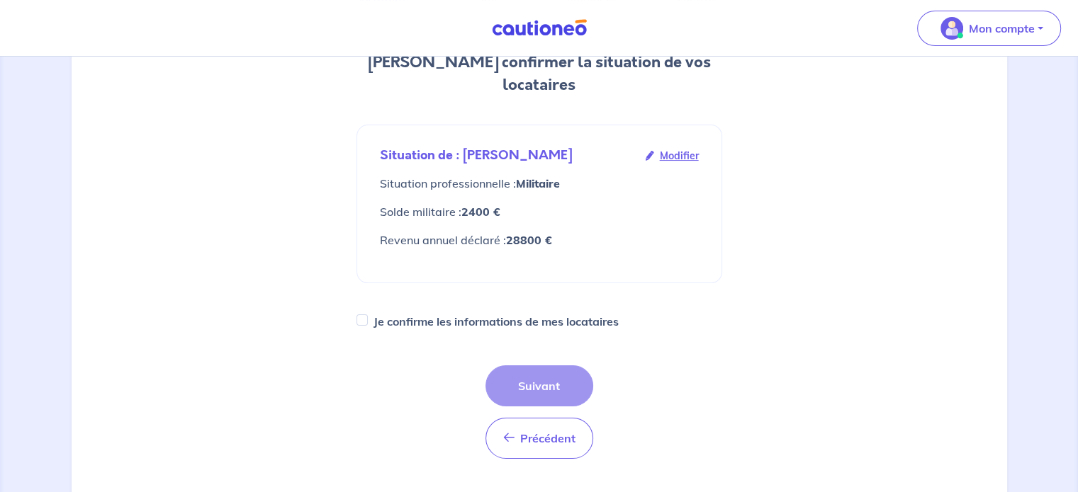
scroll to position [181, 0]
click at [363, 315] on input "Je confirme les informations de mes locataires" at bounding box center [361, 320] width 11 height 11
checkbox input "true"
click at [507, 366] on button "Suivant" at bounding box center [539, 386] width 108 height 41
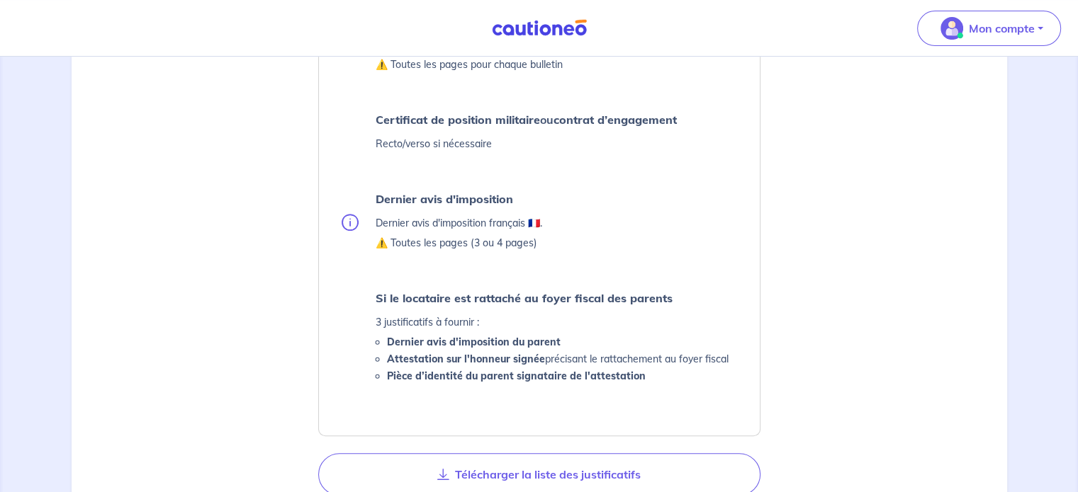
scroll to position [706, 0]
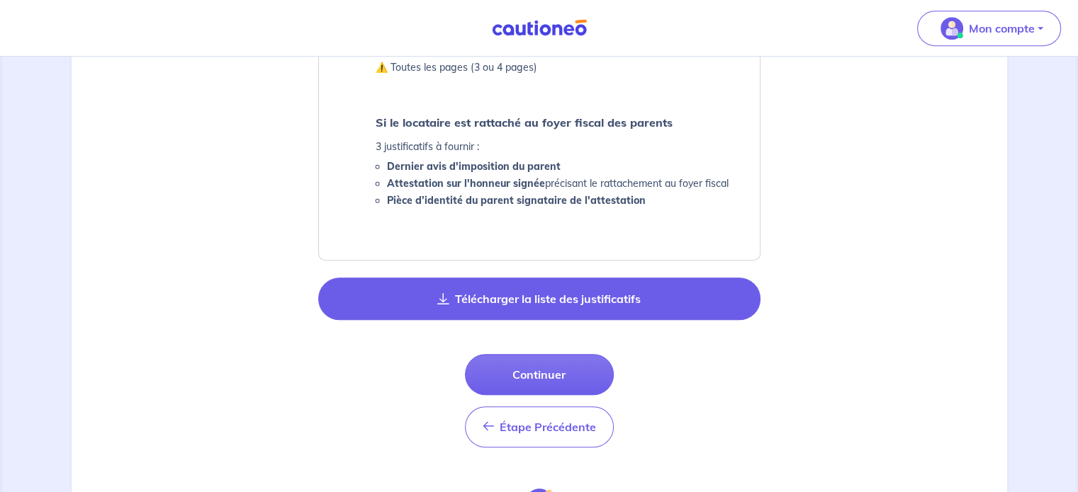
click at [510, 307] on button "Télécharger la liste des justificatifs" at bounding box center [539, 299] width 442 height 43
click at [514, 299] on button "Télécharger la liste des justificatifs" at bounding box center [539, 299] width 442 height 43
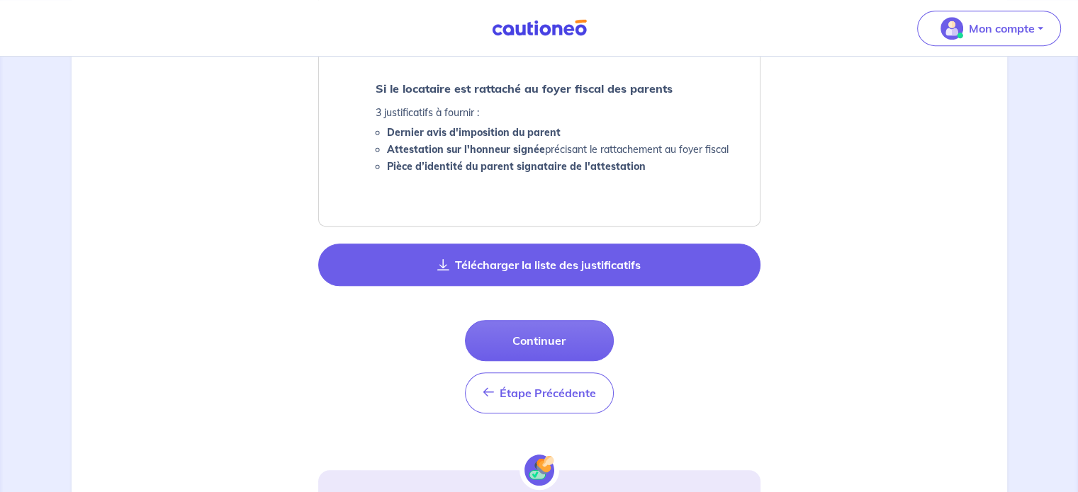
scroll to position [743, 0]
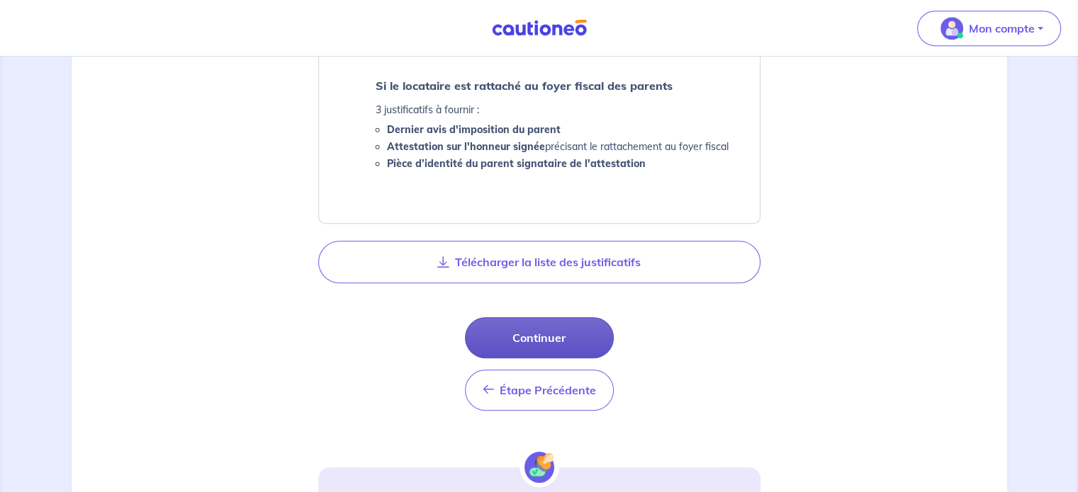
click at [575, 339] on button "Continuer" at bounding box center [539, 337] width 149 height 41
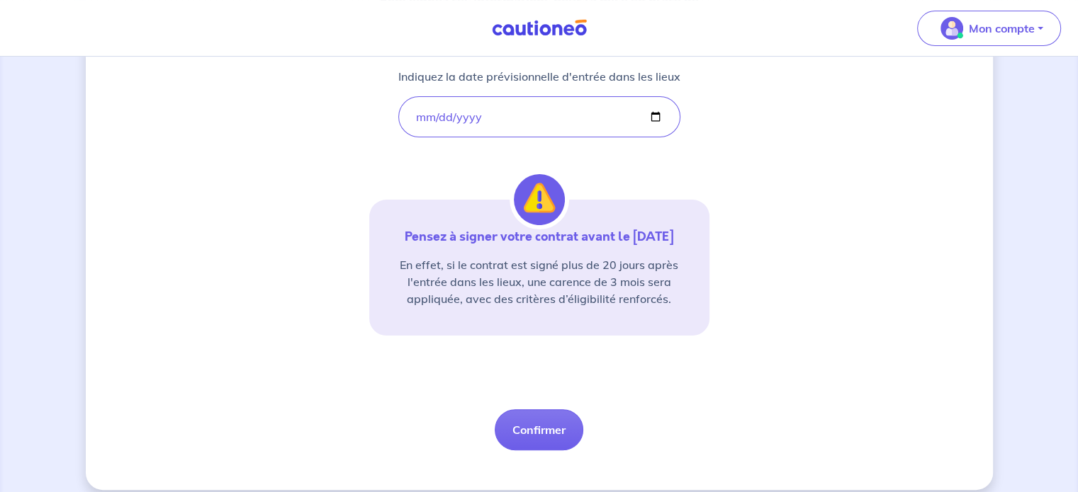
scroll to position [300, 0]
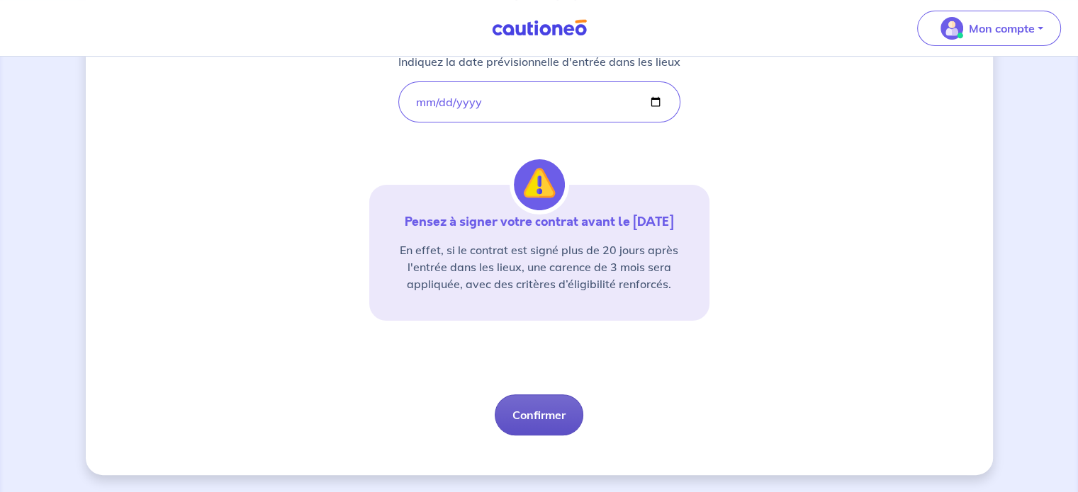
click at [550, 422] on button "Confirmer" at bounding box center [539, 415] width 89 height 41
select select "FR"
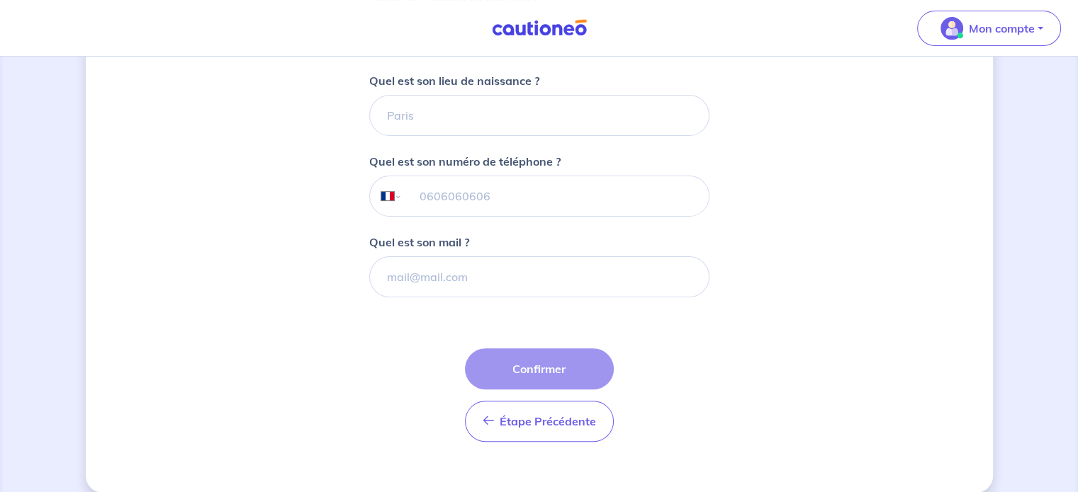
scroll to position [367, 0]
click at [514, 371] on div "Étape Précédente Précédent Confirmer Confirmer" at bounding box center [539, 394] width 149 height 94
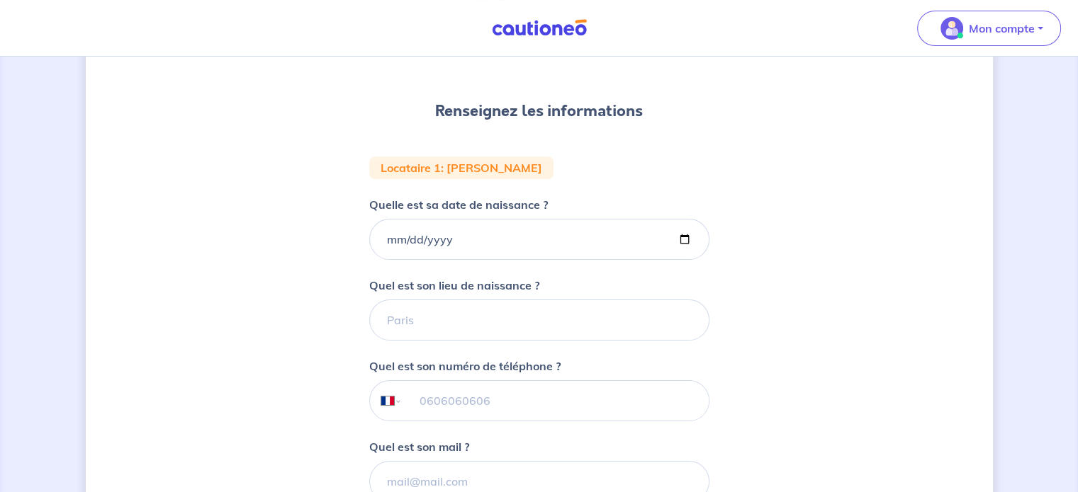
scroll to position [159, 0]
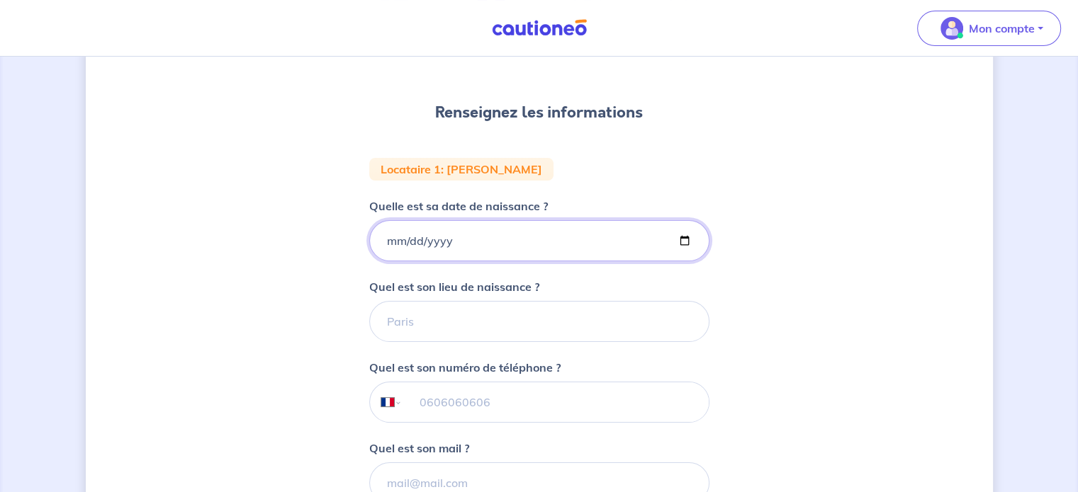
click at [451, 231] on input "Quelle est sa date de naissance ?" at bounding box center [539, 240] width 340 height 41
type input "[DATE]"
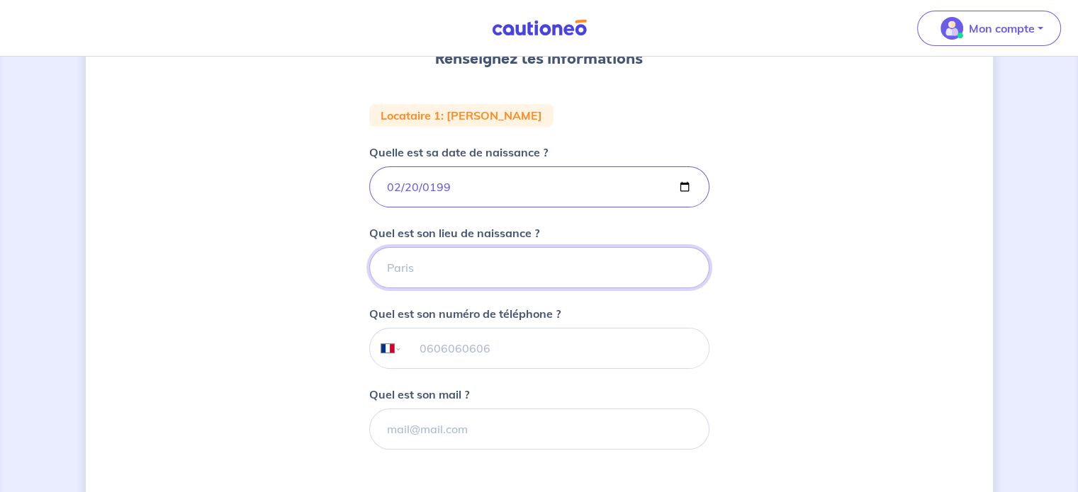
click at [431, 260] on input "Quel est son lieu de naissance ?" at bounding box center [539, 267] width 340 height 41
type input "colmar"
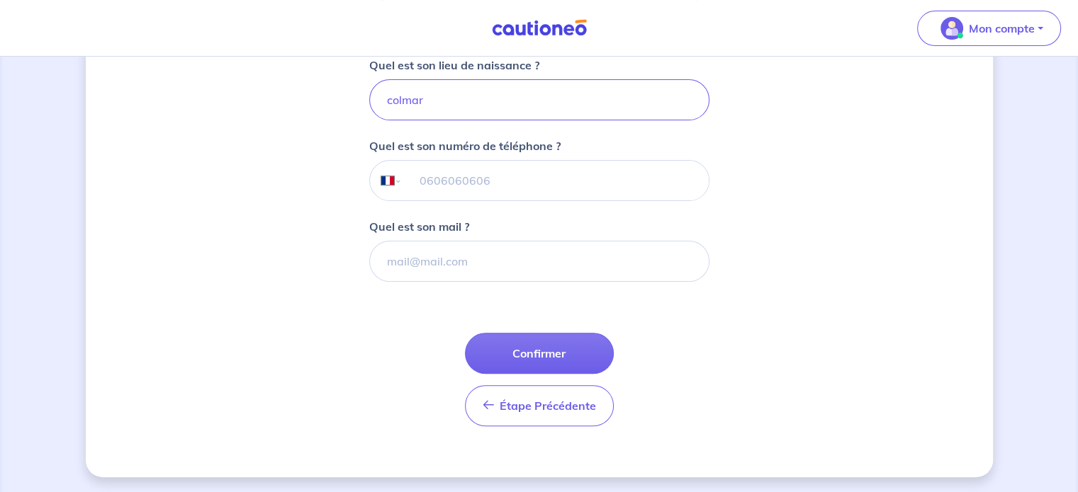
scroll to position [381, 0]
click at [521, 354] on button "Confirmer" at bounding box center [539, 354] width 149 height 41
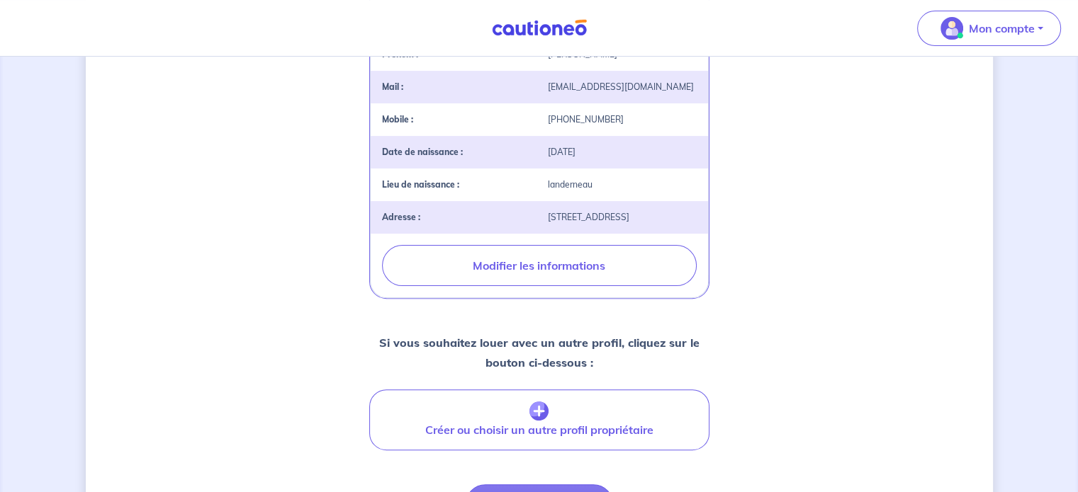
scroll to position [500, 0]
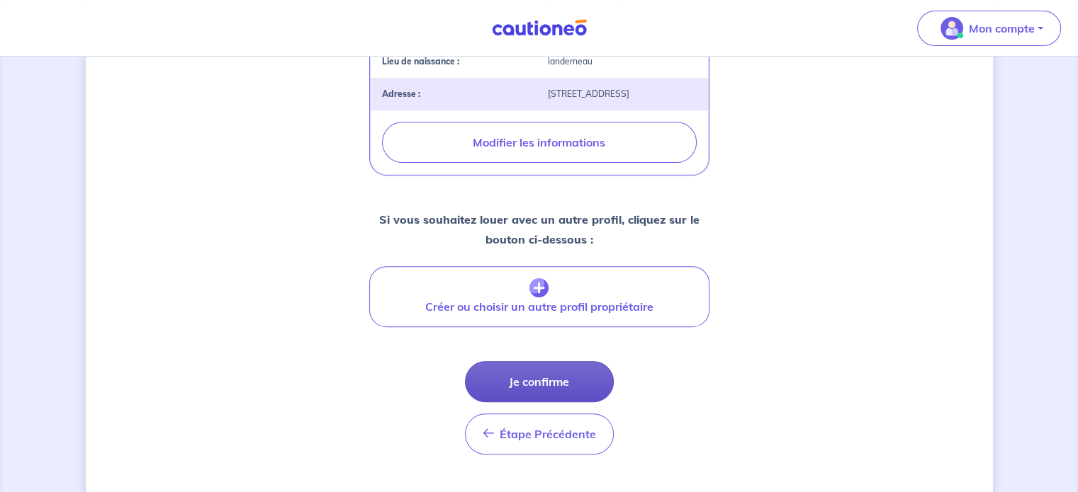
click at [556, 387] on button "Je confirme" at bounding box center [539, 381] width 149 height 41
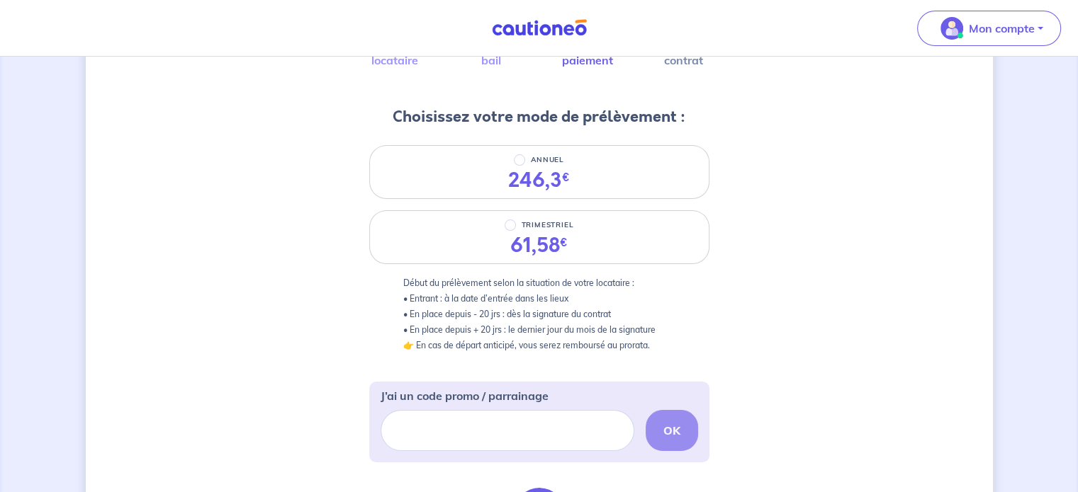
scroll to position [136, 0]
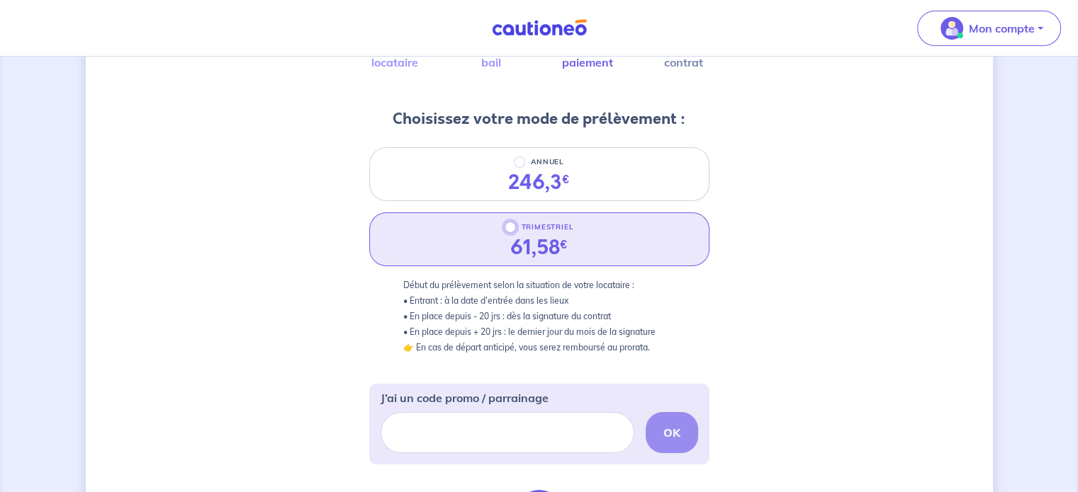
click at [514, 229] on input "TRIMESTRIEL" at bounding box center [510, 227] width 11 height 11
radio input "true"
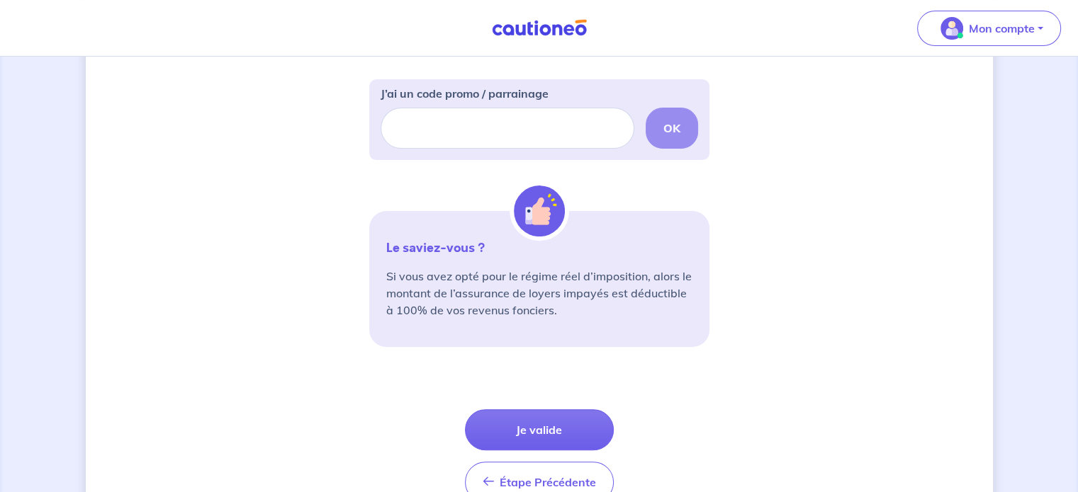
scroll to position [518, 0]
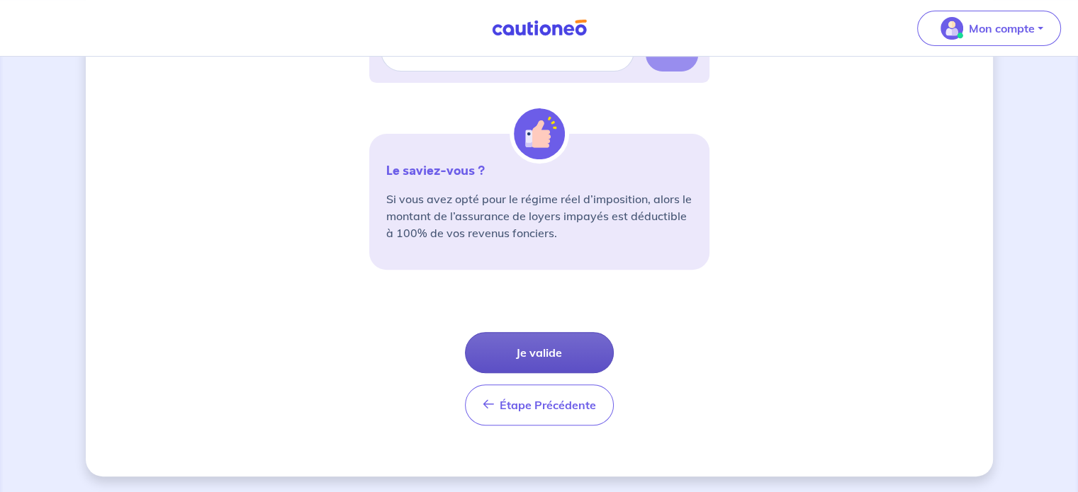
click at [552, 347] on button "Je valide" at bounding box center [539, 352] width 149 height 41
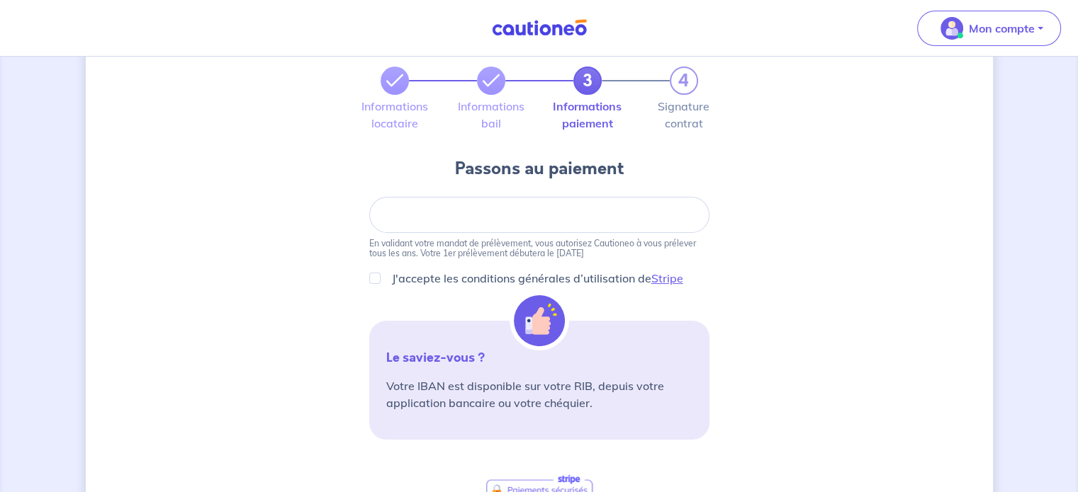
scroll to position [60, 0]
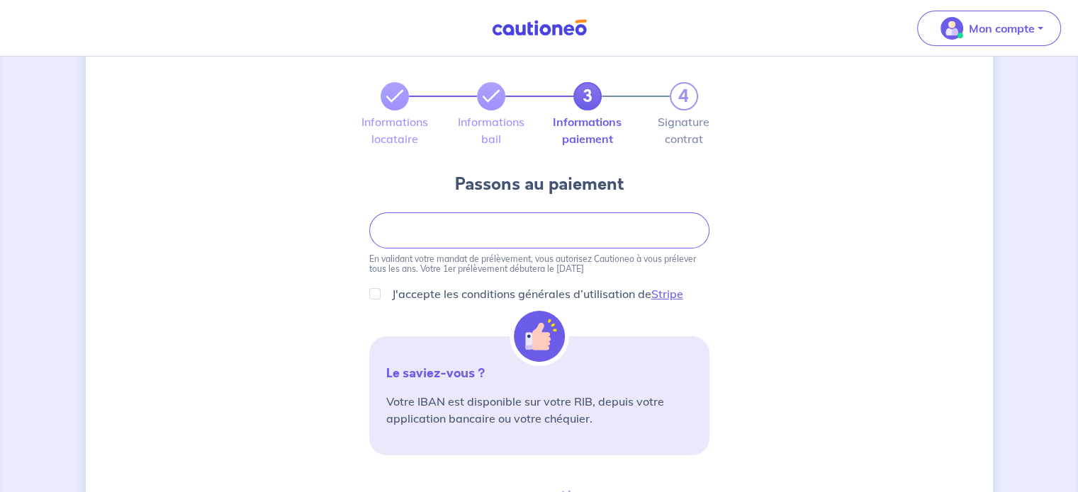
click at [375, 300] on div "J'accepte les conditions générales d’utilisation de Stripe" at bounding box center [539, 294] width 340 height 17
click at [376, 295] on input "J'accepte les conditions générales d’utilisation de Stripe" at bounding box center [374, 293] width 11 height 11
checkbox input "true"
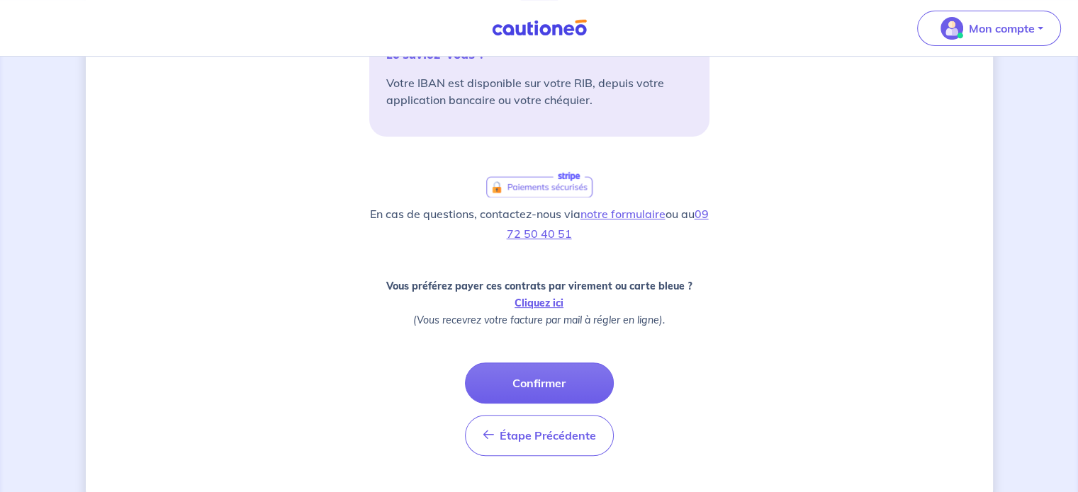
scroll to position [379, 0]
click at [512, 372] on button "Confirmer" at bounding box center [539, 382] width 149 height 41
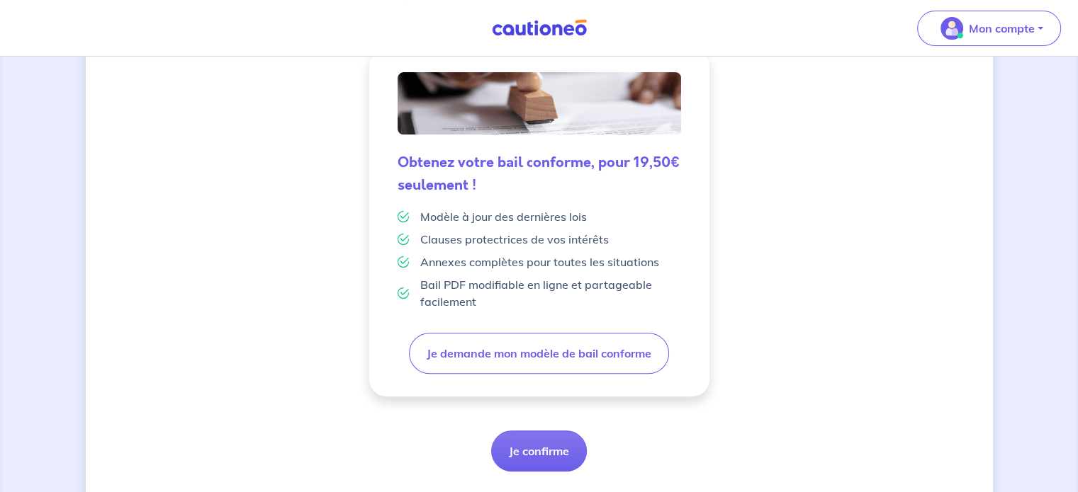
scroll to position [365, 0]
click at [544, 441] on button "Je confirme" at bounding box center [539, 450] width 96 height 41
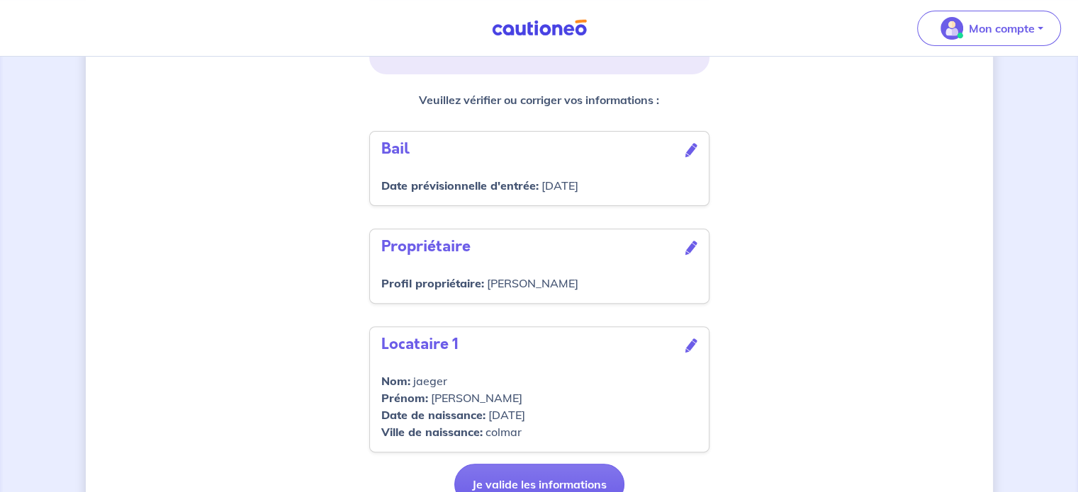
scroll to position [470, 0]
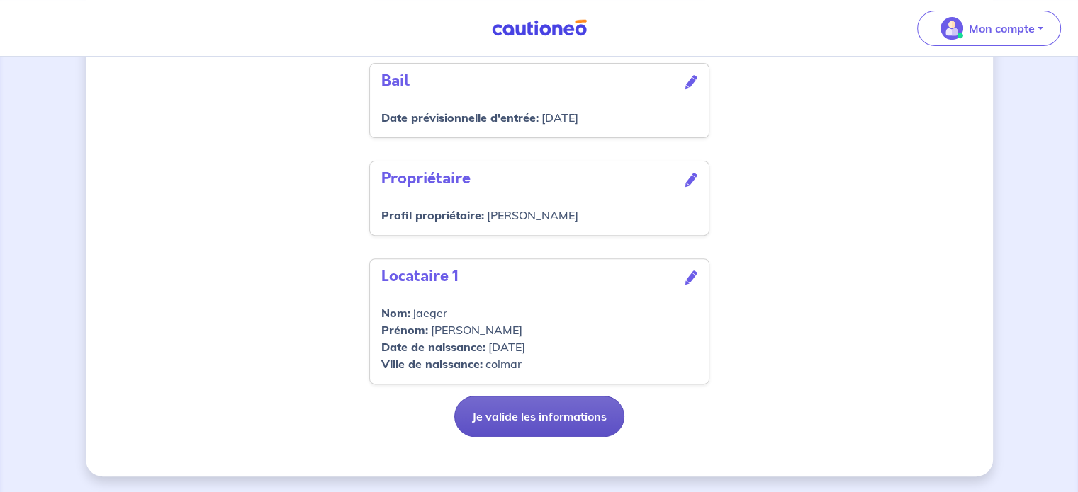
click at [536, 416] on button "Je valide les informations" at bounding box center [539, 416] width 170 height 41
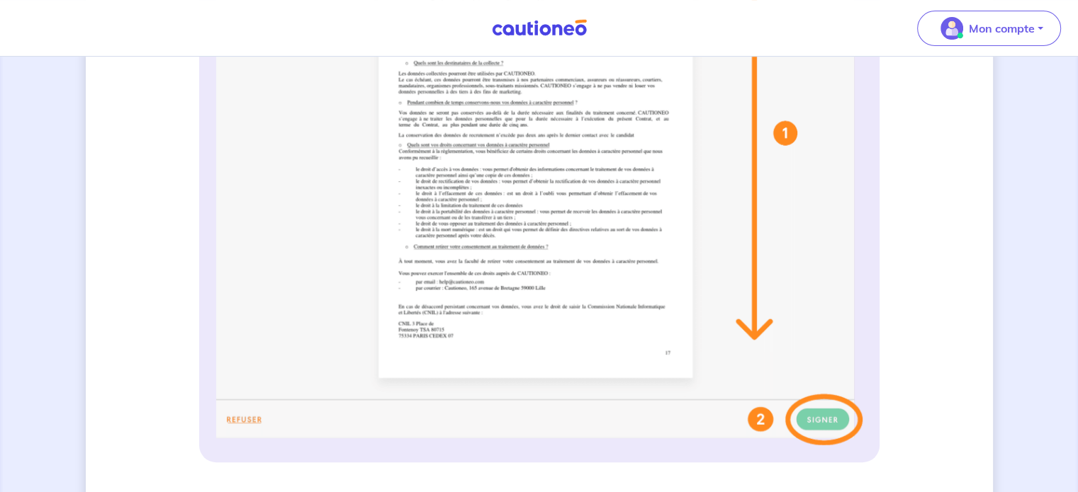
scroll to position [525, 0]
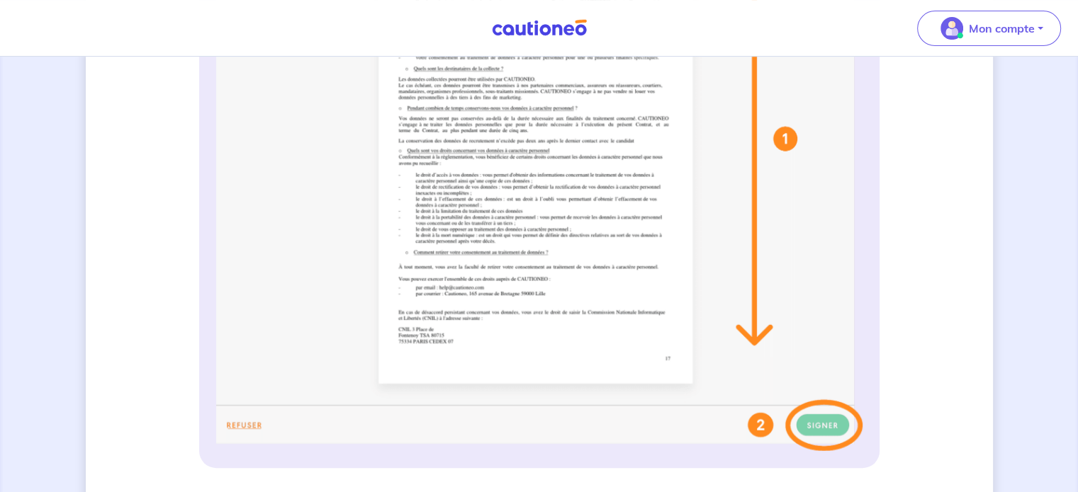
click at [804, 416] on img at bounding box center [539, 170] width 646 height 563
click at [832, 438] on img at bounding box center [539, 170] width 646 height 563
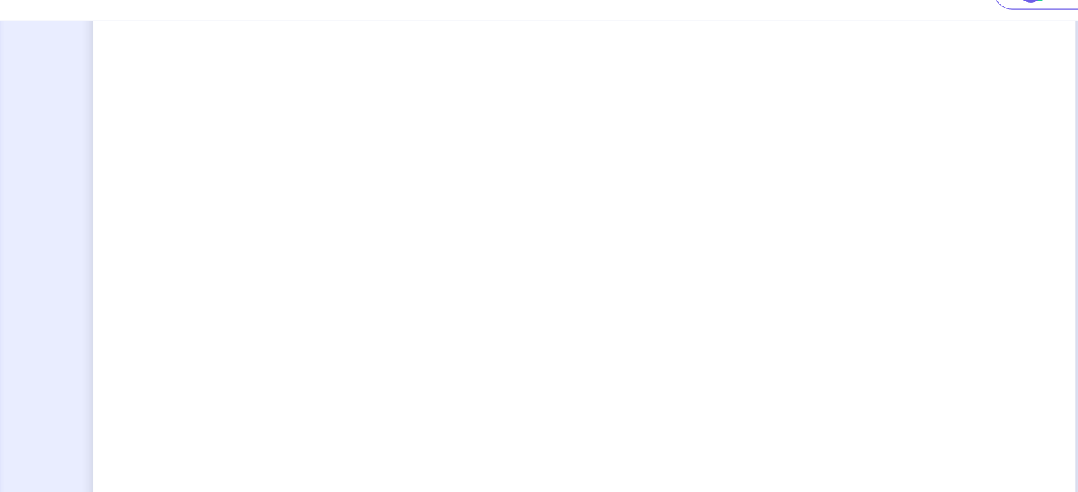
scroll to position [1021, 0]
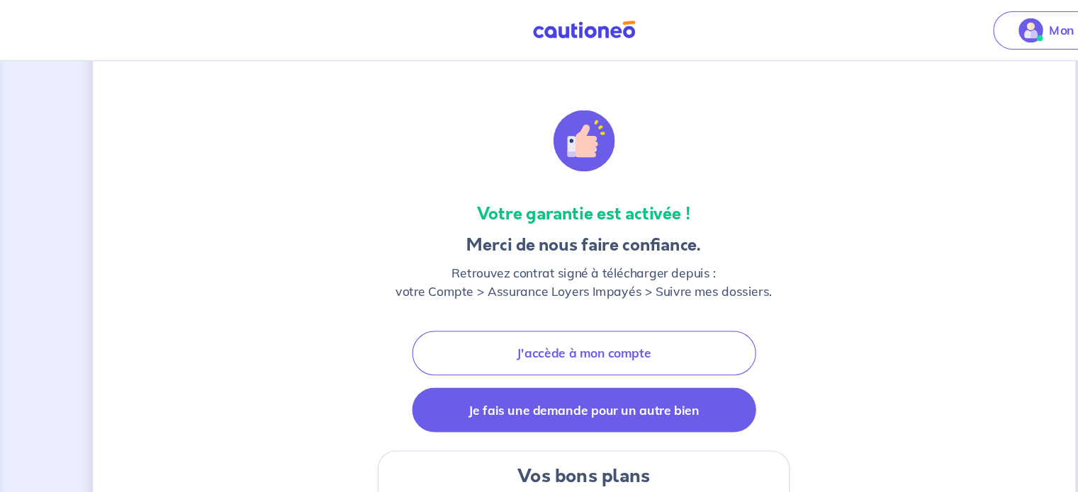
scroll to position [53, 0]
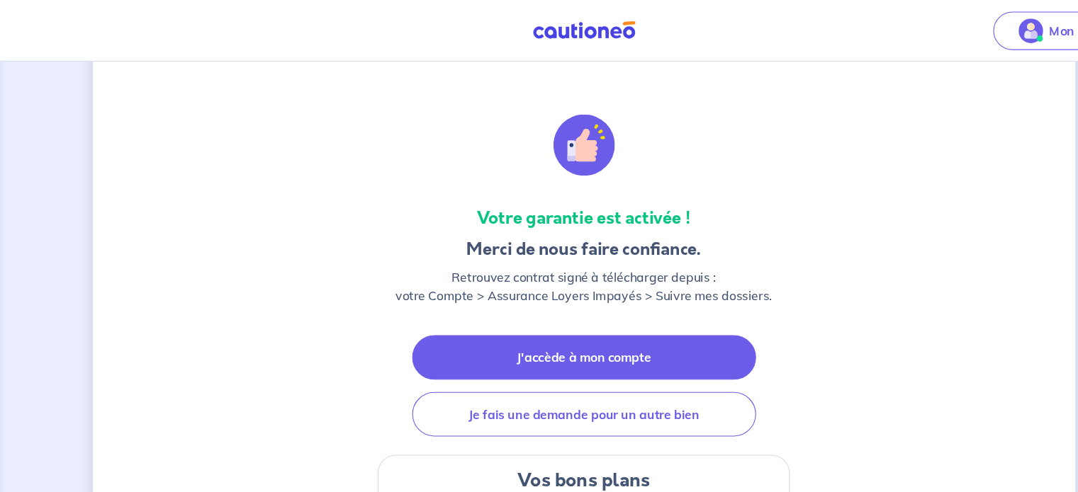
click at [627, 319] on link "J'accède à mon compte" at bounding box center [539, 330] width 317 height 41
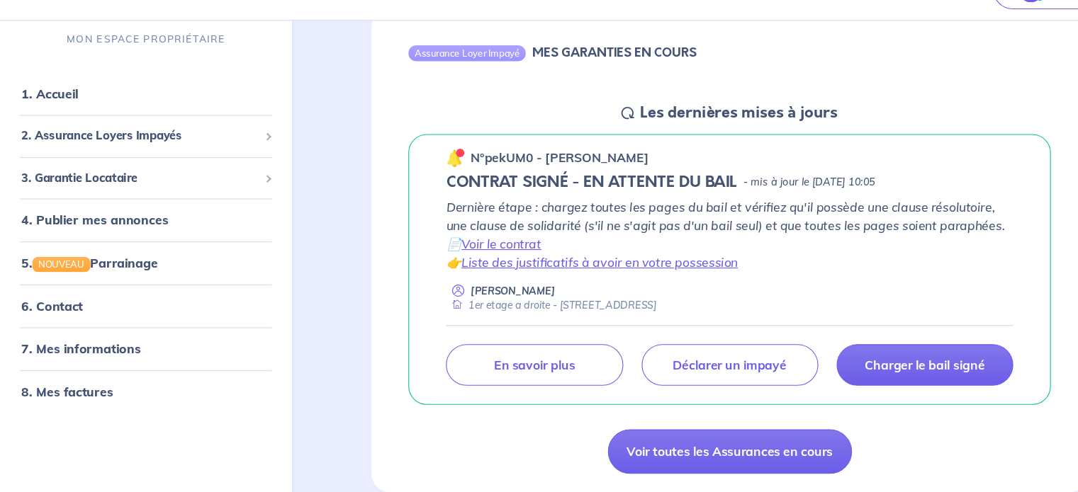
scroll to position [151, 0]
click at [454, 263] on link "Voir le contrat" at bounding box center [463, 262] width 74 height 14
